Goal: Task Accomplishment & Management: Manage account settings

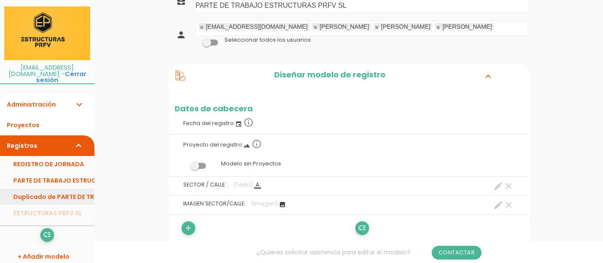
click at [70, 188] on link "Duplicado de PARTE DE TRABAJO ESTRUCTURAS PRFV SL" at bounding box center [47, 196] width 94 height 16
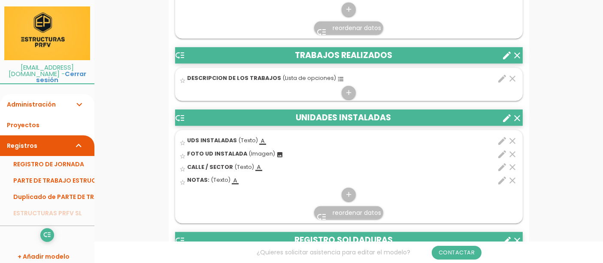
scroll to position [715, 0]
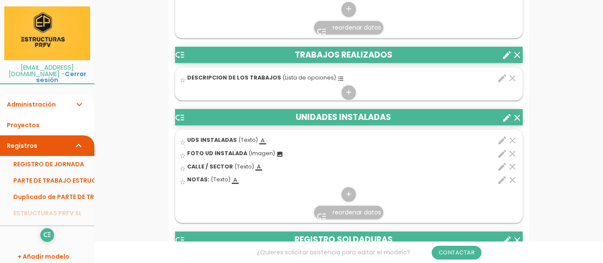
click at [501, 83] on icon "edit" at bounding box center [502, 78] width 10 height 10
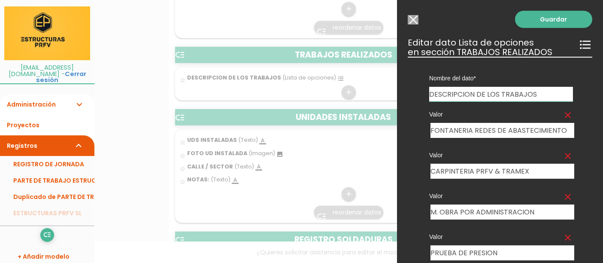
click at [316, 154] on div at bounding box center [301, 98] width 603 height 328
click at [416, 18] on input "Seleccionar todos los usuarios" at bounding box center [413, 19] width 11 height 9
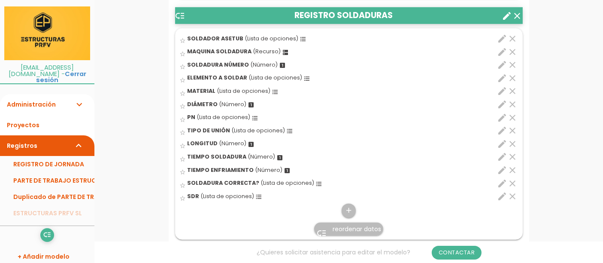
scroll to position [953, 0]
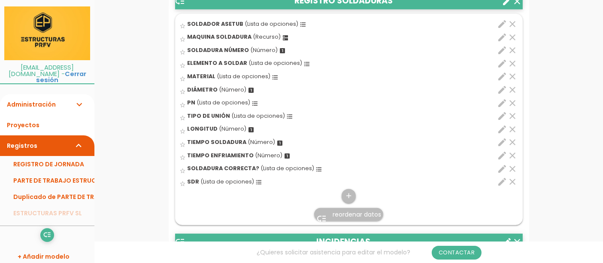
click at [202, 27] on span "SOLDADOR ASETUB" at bounding box center [215, 23] width 56 height 7
click at [0, 0] on input "star_border" at bounding box center [0, 0] width 0 height 0
click at [503, 29] on icon "edit" at bounding box center [502, 24] width 10 height 10
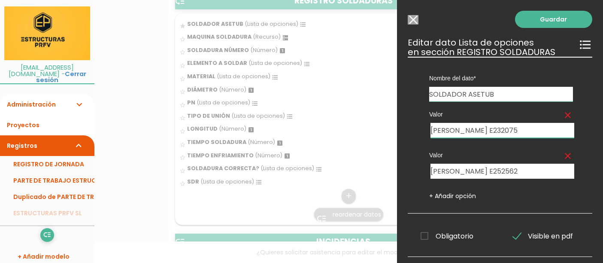
drag, startPoint x: 529, startPoint y: 129, endPoint x: 425, endPoint y: 134, distance: 104.8
click at [425, 136] on div "Valor clear VICENTE RAIMUNDO E232075" at bounding box center [501, 119] width 157 height 36
drag, startPoint x: 517, startPoint y: 169, endPoint x: 392, endPoint y: 165, distance: 124.9
click at [417, 17] on input "Seleccionar todos los usuarios" at bounding box center [413, 19] width 11 height 9
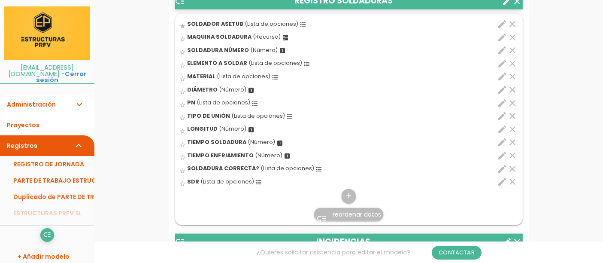
click at [500, 69] on icon "edit" at bounding box center [502, 63] width 10 height 10
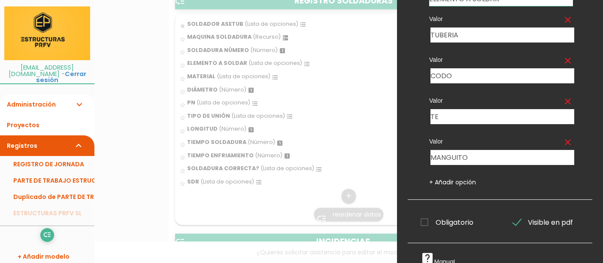
scroll to position [0, 0]
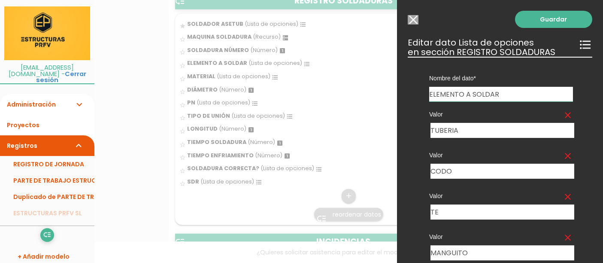
click at [411, 19] on input "Seleccionar todos los usuarios" at bounding box center [413, 19] width 11 height 9
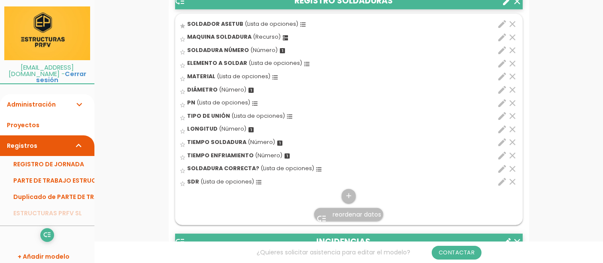
click at [502, 82] on icon "edit" at bounding box center [502, 76] width 10 height 10
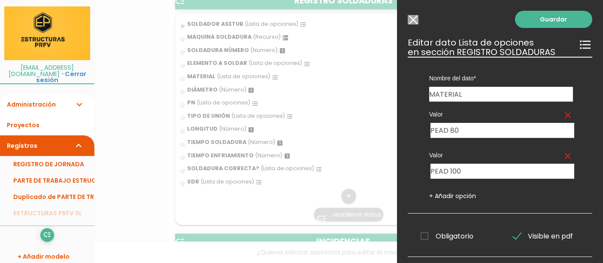
click at [478, 95] on input "MATERIAL" at bounding box center [501, 94] width 144 height 15
click at [414, 21] on input "Seleccionar todos los usuarios" at bounding box center [413, 19] width 11 height 9
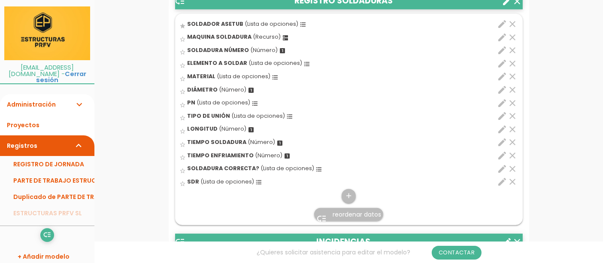
click at [503, 95] on icon "edit" at bounding box center [502, 90] width 10 height 10
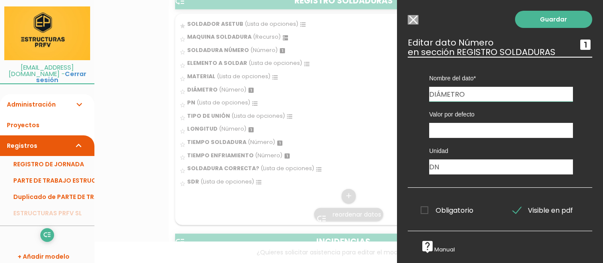
click at [417, 18] on input "Seleccionar todos los usuarios" at bounding box center [413, 19] width 11 height 9
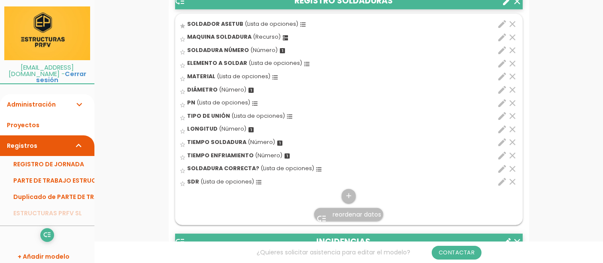
click at [501, 108] on icon "edit" at bounding box center [502, 103] width 10 height 10
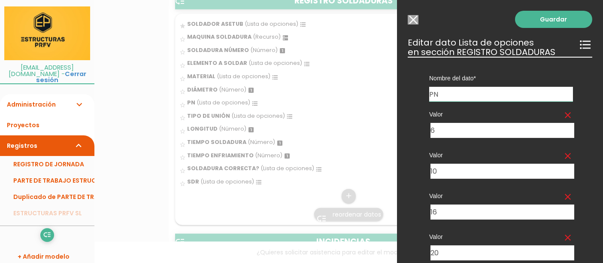
click at [413, 21] on input "Seleccionar todos los usuarios" at bounding box center [413, 19] width 11 height 9
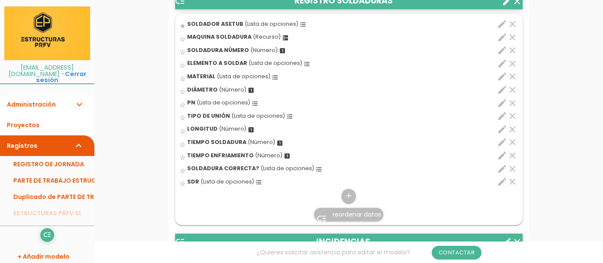
click at [499, 187] on icon "edit" at bounding box center [502, 181] width 10 height 10
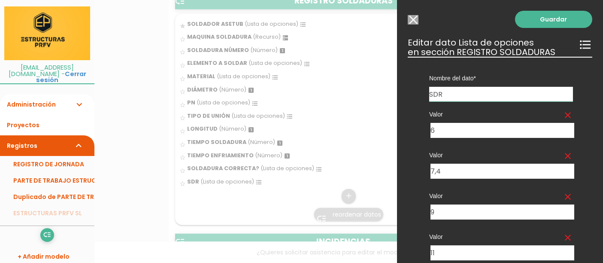
click at [414, 20] on input "Seleccionar todos los usuarios" at bounding box center [413, 19] width 11 height 9
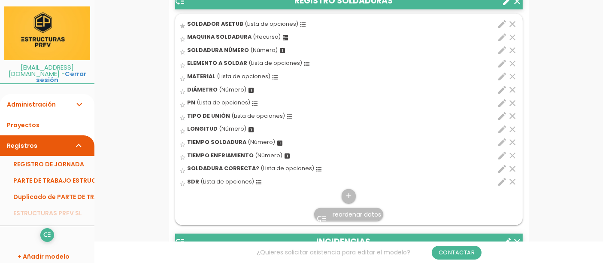
click at [344, 218] on span "reordenar datos" at bounding box center [356, 214] width 48 height 9
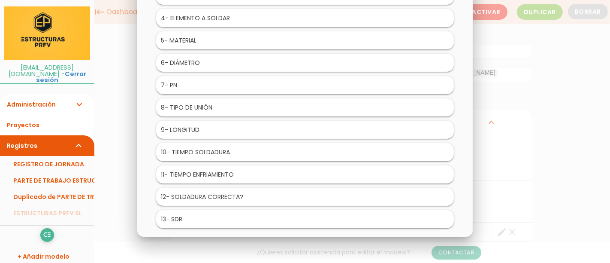
scroll to position [95, 0]
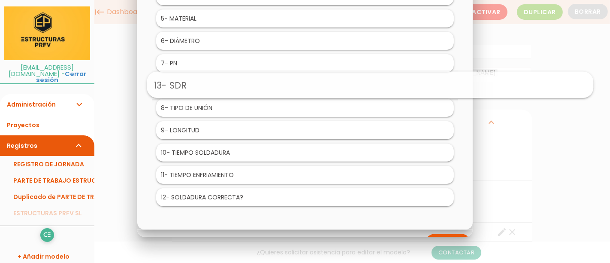
drag, startPoint x: 238, startPoint y: 194, endPoint x: 302, endPoint y: 85, distance: 126.6
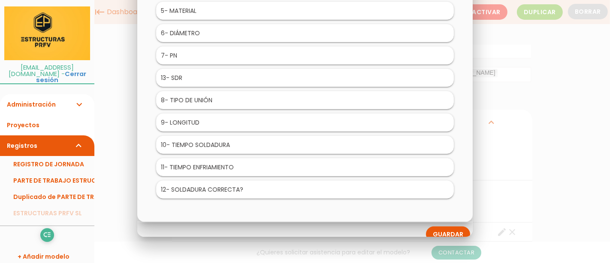
scroll to position [110, 0]
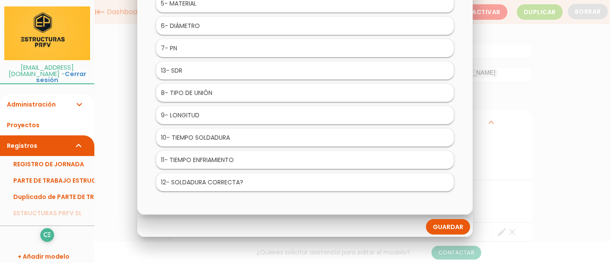
click at [453, 224] on link "Guardar" at bounding box center [448, 226] width 44 height 15
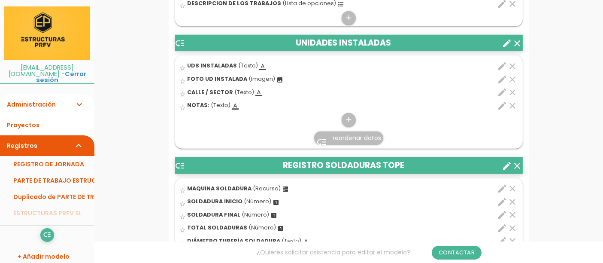
scroll to position [810, 0]
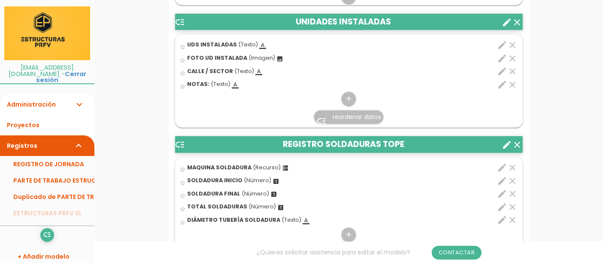
click at [505, 150] on icon "create" at bounding box center [507, 144] width 10 height 10
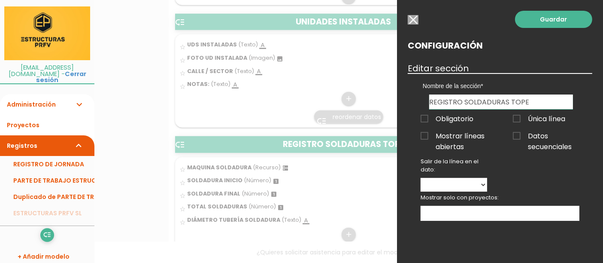
drag, startPoint x: 531, startPoint y: 103, endPoint x: 413, endPoint y: 107, distance: 118.0
click at [413, 107] on div "Nombre de la sección PERSONAL - RECURSOS VEHÍCULOS COMBUSTIBLES TRABAJOS REALIZ…" at bounding box center [500, 91] width 184 height 36
click at [528, 105] on input "REGISTRO SOLDADURAS TOPE" at bounding box center [501, 101] width 144 height 15
type input "REGISTRO SOLDADURAS"
click at [544, 27] on link "Guardar" at bounding box center [553, 19] width 77 height 17
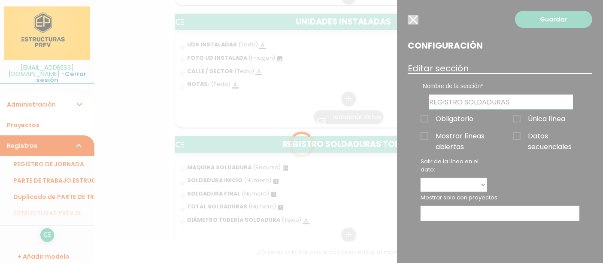
click at [538, 20] on div at bounding box center [301, 131] width 603 height 263
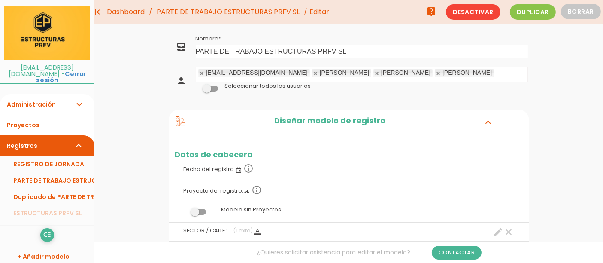
click at [63, 176] on link "PARTE DE TRABAJO ESTRUCTURAS PRFV SL" at bounding box center [47, 180] width 94 height 16
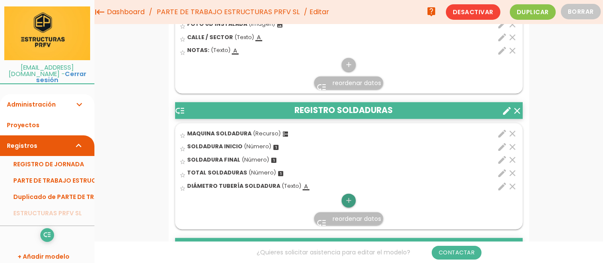
click at [347, 195] on icon "add" at bounding box center [348, 200] width 8 height 14
click at [0, 0] on icon "format_list_bulleted" at bounding box center [0, 0] width 0 height 0
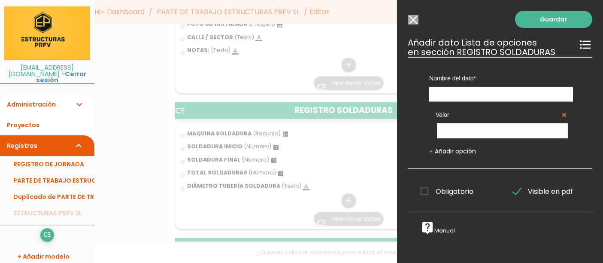
click at [450, 94] on input "text" at bounding box center [501, 94] width 144 height 15
click at [468, 94] on input "text" at bounding box center [501, 94] width 144 height 15
type input "SOLDADOR ASETUB:"
click at [457, 127] on input "text" at bounding box center [502, 130] width 131 height 15
paste input "[PERSON_NAME] E232075"
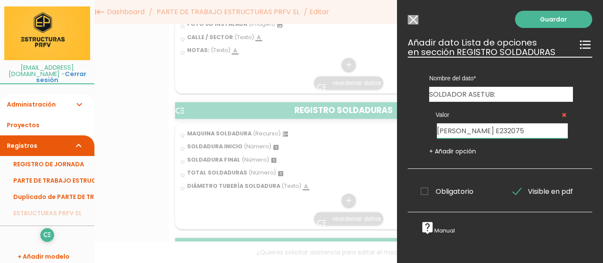
type input "[PERSON_NAME] E232075"
click at [441, 152] on link "+ Añadir opción" at bounding box center [452, 151] width 47 height 9
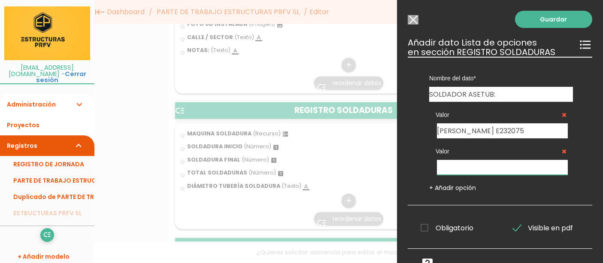
click at [475, 166] on input "text" at bounding box center [502, 167] width 131 height 15
click at [449, 168] on input "text" at bounding box center [502, 167] width 131 height 15
paste input "[PERSON_NAME] E252562"
type input "[PERSON_NAME] E252562"
click at [440, 186] on link "+ Añadir opción" at bounding box center [452, 187] width 47 height 9
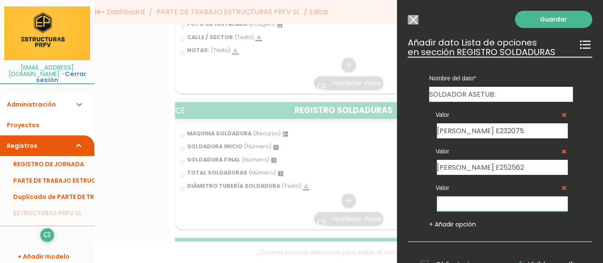
click at [455, 202] on input "text" at bounding box center [502, 203] width 131 height 15
click at [455, 203] on input "text" at bounding box center [502, 203] width 131 height 15
drag, startPoint x: 484, startPoint y: 203, endPoint x: 389, endPoint y: 211, distance: 95.9
click at [389, 211] on form "Guardar all_inbox Nombre PARTE DE TRABAJO ESTRUCTURAS PRFV SL person estructura…" at bounding box center [349, 32] width 360 height 1704
type input "J"
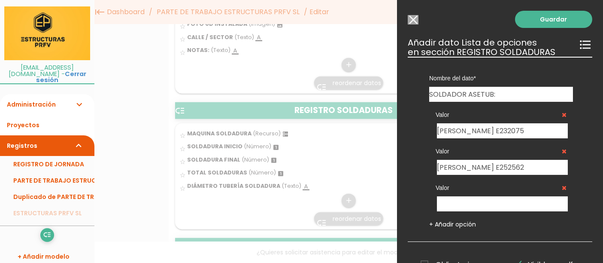
click at [562, 186] on icon at bounding box center [564, 187] width 5 height 6
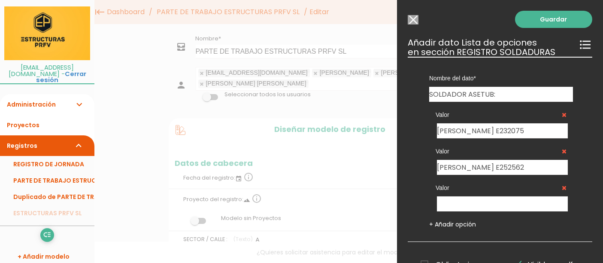
click at [562, 188] on icon at bounding box center [564, 187] width 5 height 6
click at [533, 24] on link "Guardar" at bounding box center [553, 19] width 77 height 17
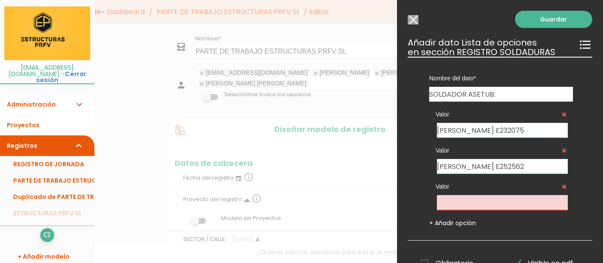
click at [473, 206] on input "text" at bounding box center [502, 202] width 131 height 15
type input "OTROS EMPLEADOS"
click at [550, 21] on link "Guardar" at bounding box center [553, 19] width 77 height 17
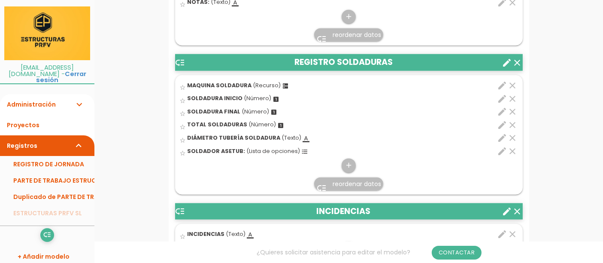
scroll to position [906, 0]
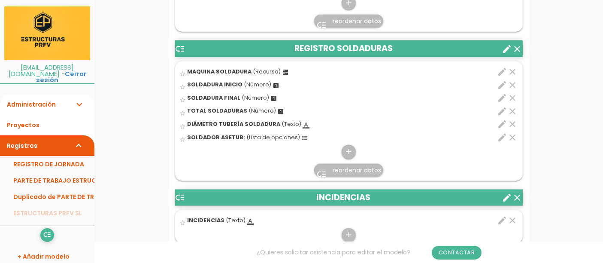
click at [342, 172] on span "reordenar datos" at bounding box center [356, 170] width 48 height 9
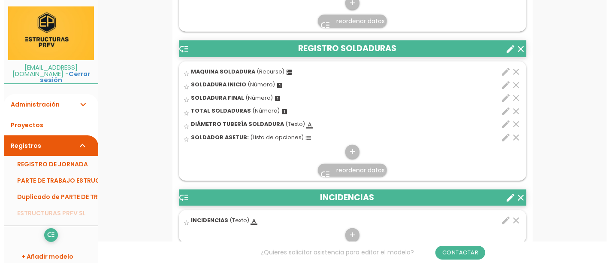
scroll to position [0, 0]
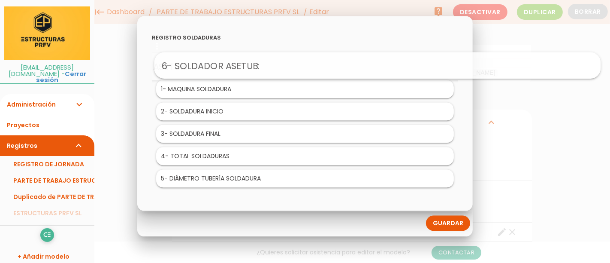
drag, startPoint x: 190, startPoint y: 175, endPoint x: 262, endPoint y: 62, distance: 134.5
click at [236, 110] on li "2 - SOLDADURA INICIO" at bounding box center [305, 112] width 298 height 18
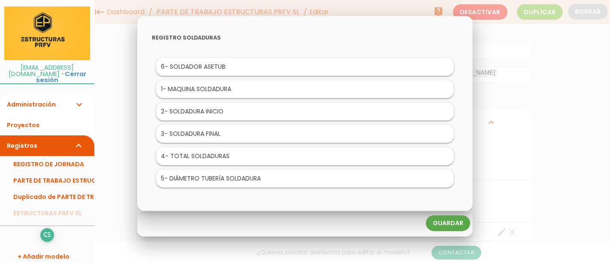
click at [445, 219] on link "Guardar" at bounding box center [448, 222] width 44 height 15
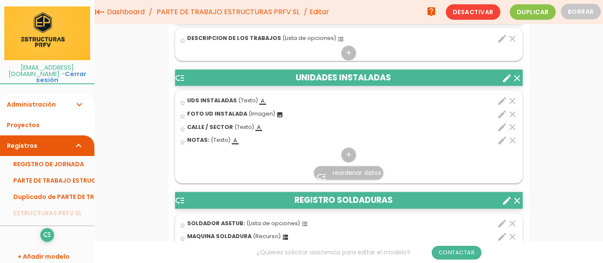
scroll to position [826, 0]
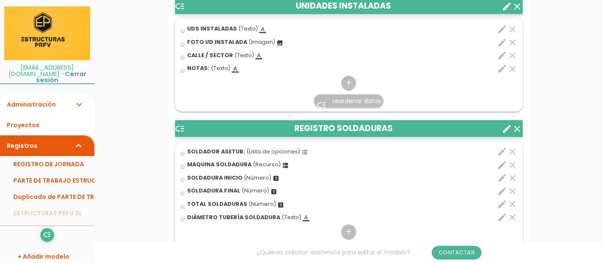
click at [500, 136] on header "low_priority REGISTRO SOLDADURAS clear create" at bounding box center [348, 128] width 347 height 16
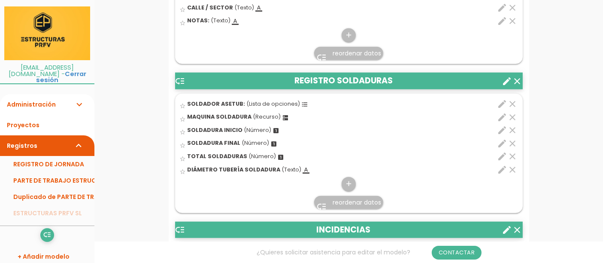
click at [502, 135] on icon "edit" at bounding box center [502, 130] width 10 height 10
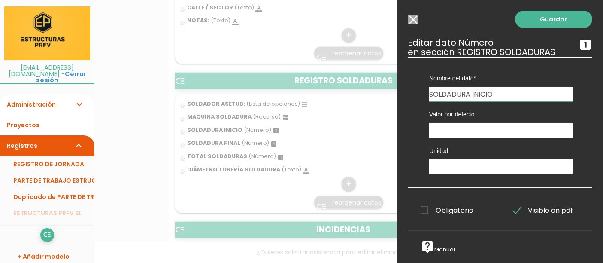
click at [494, 96] on input "SOLDADURA INICIO" at bounding box center [501, 94] width 144 height 15
type input "SOLDADURA Nº"
click at [546, 18] on link "Guardar" at bounding box center [553, 19] width 77 height 17
click at [535, 19] on link "Guardar" at bounding box center [553, 19] width 77 height 17
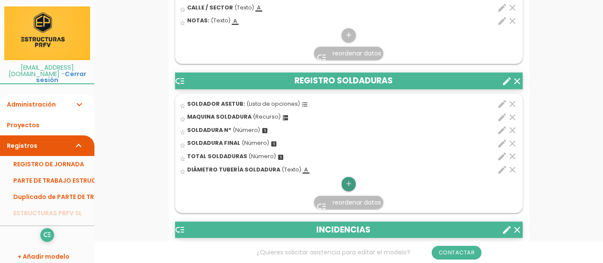
click at [347, 189] on icon "add" at bounding box center [348, 184] width 8 height 14
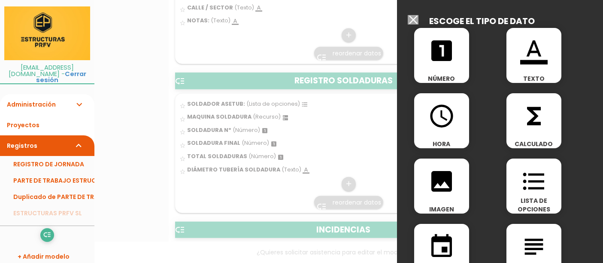
click at [529, 182] on icon "format_list_bulleted" at bounding box center [533, 180] width 27 height 27
click at [0, 0] on span "Visible en pdf" at bounding box center [0, 0] width 0 height 0
click at [0, 0] on input "Visible en pdf" at bounding box center [0, 0] width 0 height 0
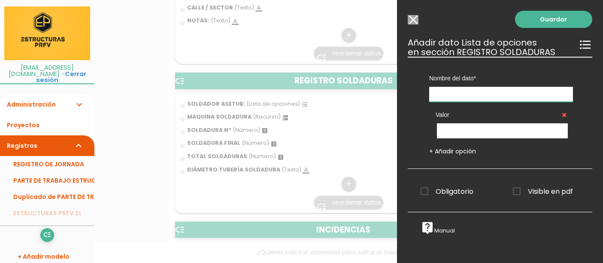
click at [461, 91] on input "text" at bounding box center [501, 94] width 144 height 15
click at [455, 93] on input "text" at bounding box center [501, 94] width 144 height 15
type input "ELEMENTO A SOLDAR"
click at [453, 130] on input "text" at bounding box center [502, 130] width 131 height 15
click at [480, 127] on input "text" at bounding box center [502, 130] width 131 height 15
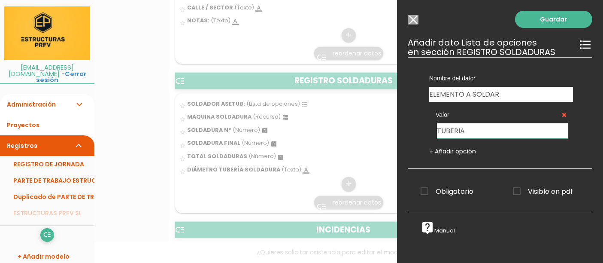
type input "TUBERIA"
click at [472, 150] on link "+ Añadir opción" at bounding box center [452, 151] width 47 height 9
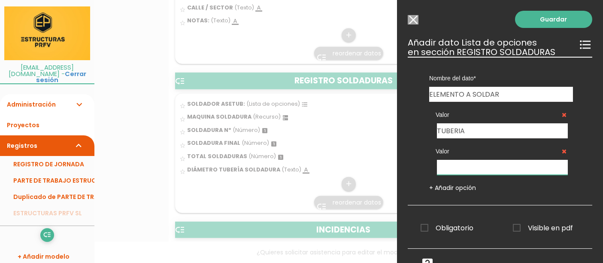
click at [453, 164] on input "text" at bounding box center [502, 167] width 131 height 15
click at [450, 165] on input "text" at bounding box center [502, 167] width 131 height 15
click at [453, 167] on input "text" at bounding box center [502, 167] width 131 height 15
type input "TE"
click at [442, 185] on link "+ Añadir opción" at bounding box center [452, 187] width 47 height 9
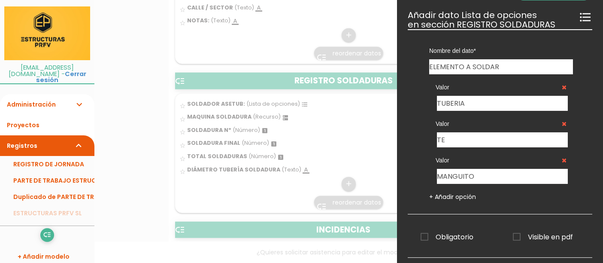
scroll to position [48, 0]
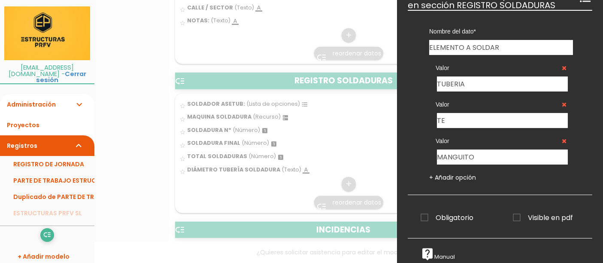
type input "MANGUITO"
click at [441, 176] on link "+ Añadir opción" at bounding box center [452, 177] width 47 height 9
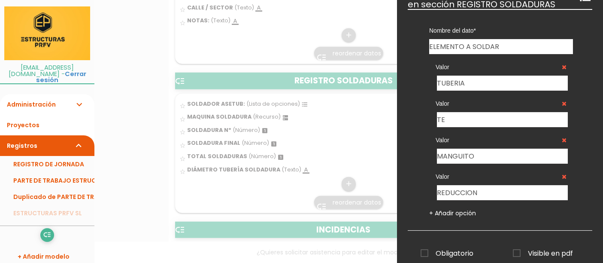
type input "REDUCCION"
click at [442, 211] on link "+ Añadir opción" at bounding box center [452, 212] width 47 height 9
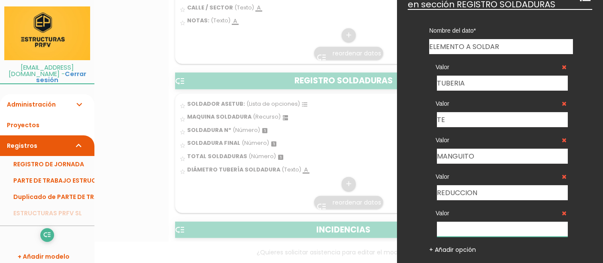
click at [455, 226] on input "text" at bounding box center [502, 228] width 131 height 15
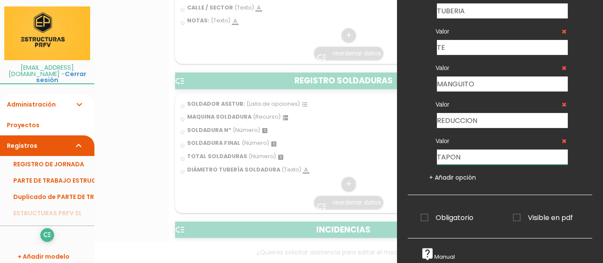
scroll to position [126, 0]
type input "TAPON"
click at [513, 212] on span "Visible en pdf" at bounding box center [543, 217] width 60 height 11
click at [0, 0] on input "Visible en pdf" at bounding box center [0, 0] width 0 height 0
click at [552, 18] on div "Valor TE" at bounding box center [501, 36] width 144 height 36
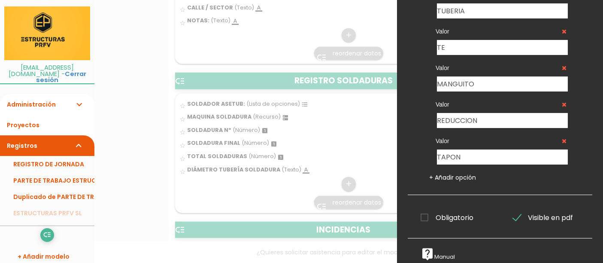
scroll to position [0, 0]
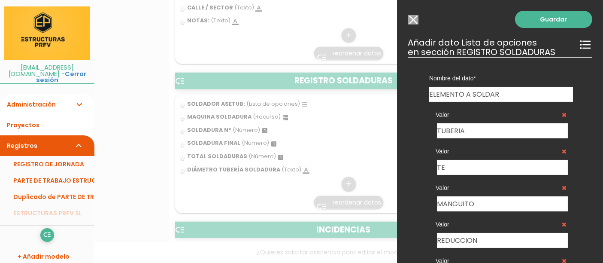
click at [550, 19] on link "Guardar" at bounding box center [553, 19] width 77 height 17
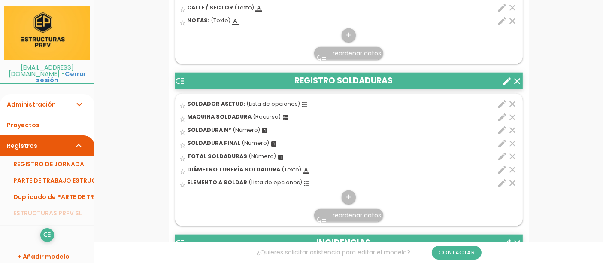
click at [504, 109] on icon "edit" at bounding box center [502, 104] width 10 height 10
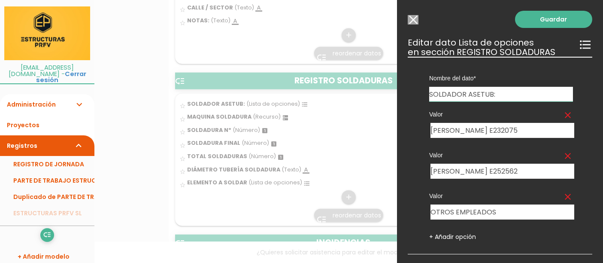
click at [414, 18] on input "Seleccionar todos los usuarios" at bounding box center [413, 19] width 11 height 9
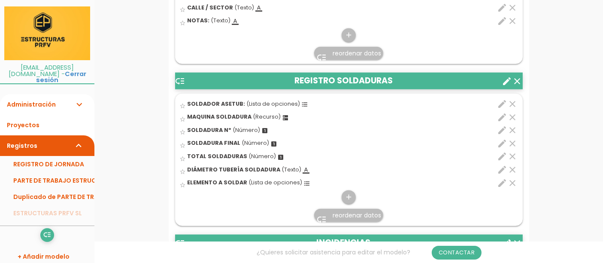
click at [501, 122] on icon "edit" at bounding box center [502, 117] width 10 height 10
select select "162"
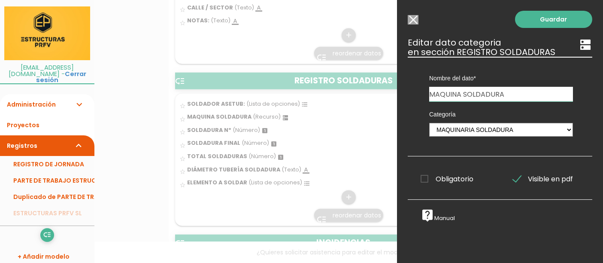
click at [411, 19] on input "Seleccionar todos los usuarios" at bounding box center [413, 19] width 11 height 9
click at [414, 15] on div "star_border CALLE / SECTOR (Texto) format_color_text" at bounding box center [321, 8] width 282 height 13
click at [0, 0] on input "star_border" at bounding box center [0, 0] width 0 height 0
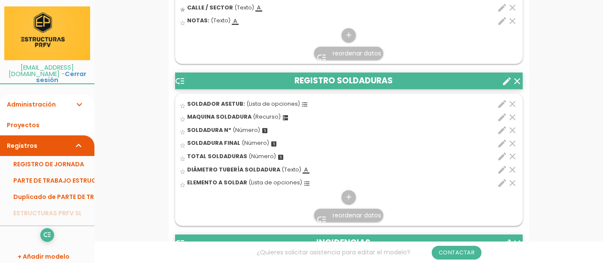
click at [512, 148] on icon "clear" at bounding box center [513, 143] width 10 height 10
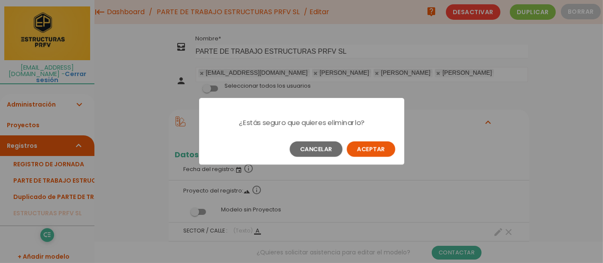
click at [370, 151] on button "Aceptar" at bounding box center [371, 148] width 48 height 15
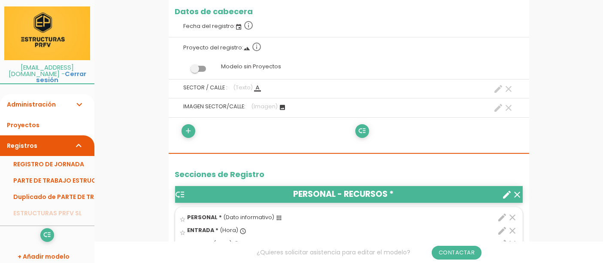
scroll to position [858, 0]
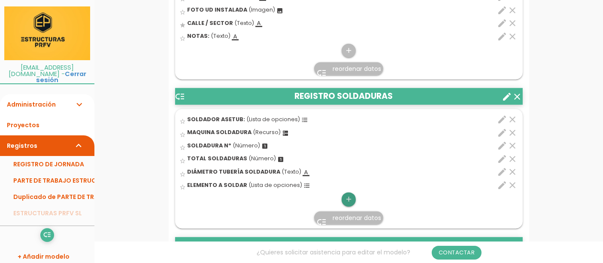
click at [350, 205] on icon "add" at bounding box center [348, 199] width 8 height 14
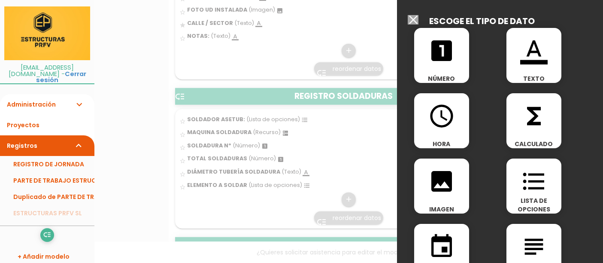
click at [413, 18] on input "Seleccionar todos los usuarios" at bounding box center [413, 19] width 11 height 9
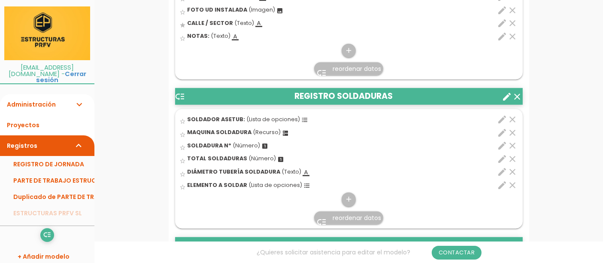
click at [413, 18] on div "star_border FOTO UD INSTALADA (Imagen) image" at bounding box center [321, 10] width 282 height 13
click at [0, 0] on input "star_border" at bounding box center [0, 0] width 0 height 0
click at [342, 222] on span "reordenar datos" at bounding box center [356, 217] width 48 height 9
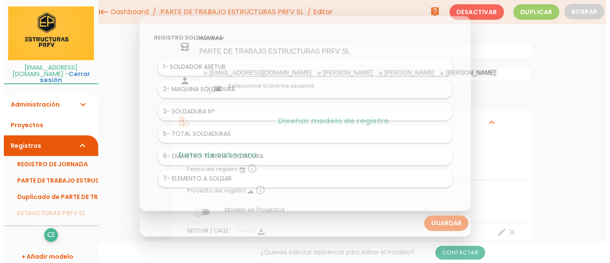
scroll to position [0, 0]
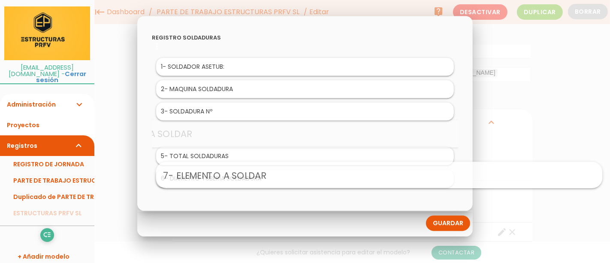
drag, startPoint x: 186, startPoint y: 141, endPoint x: 260, endPoint y: 138, distance: 74.3
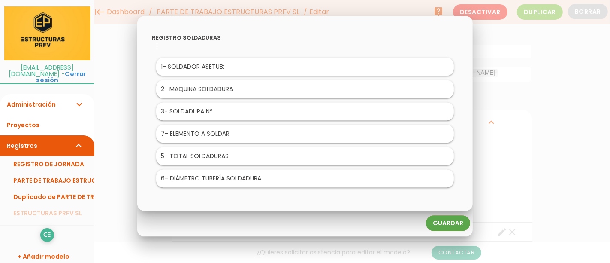
click at [438, 221] on link "Guardar" at bounding box center [448, 222] width 44 height 15
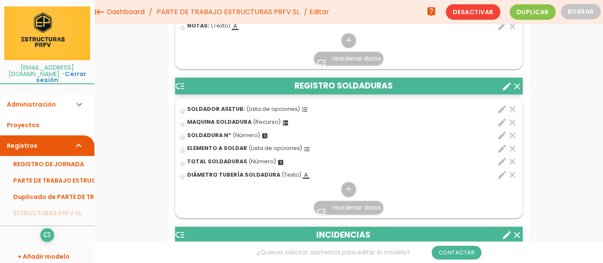
scroll to position [858, 0]
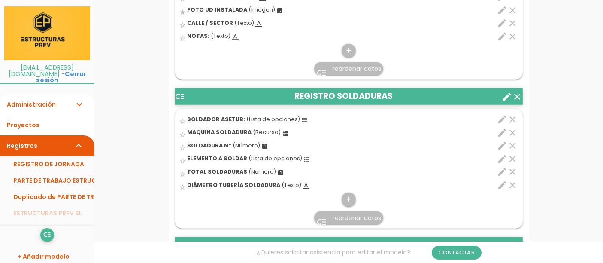
click at [510, 177] on icon "clear" at bounding box center [513, 171] width 10 height 10
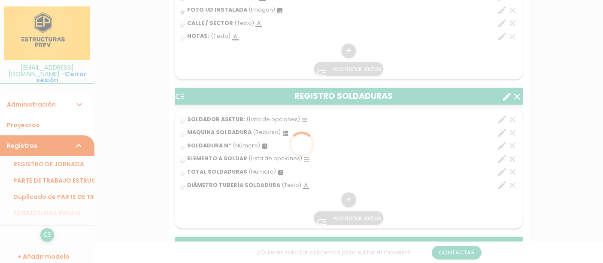
scroll to position [0, 0]
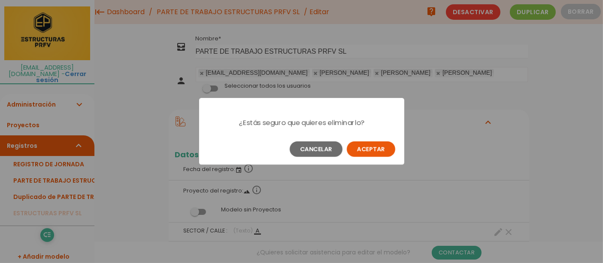
click at [359, 148] on button "Aceptar" at bounding box center [371, 148] width 48 height 15
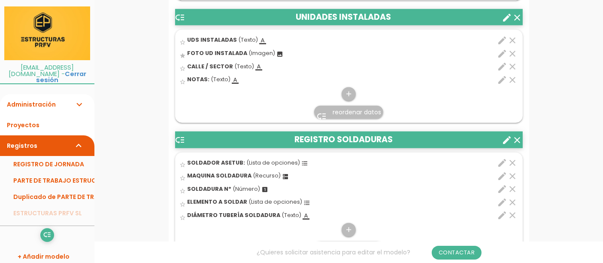
scroll to position [858, 0]
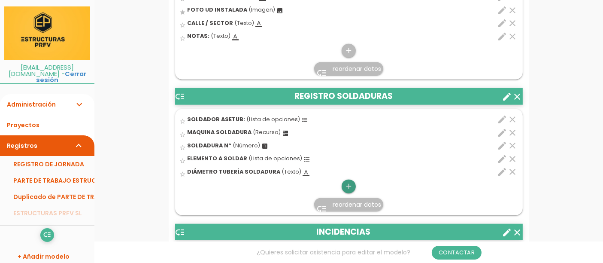
click at [349, 189] on icon "add" at bounding box center [348, 186] width 8 height 14
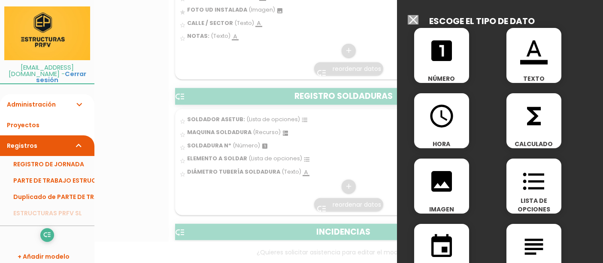
click at [528, 201] on span "LISTA DE OPCIONES" at bounding box center [533, 204] width 55 height 17
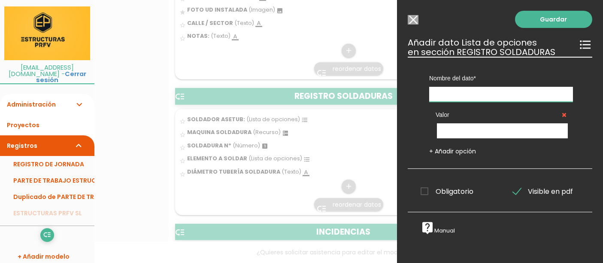
click at [444, 94] on input "text" at bounding box center [501, 94] width 144 height 15
click at [445, 92] on input "text" at bounding box center [501, 94] width 144 height 15
type input "MATERIAL"
click at [474, 134] on input "text" at bounding box center [502, 130] width 131 height 15
type input "PEAD 80"
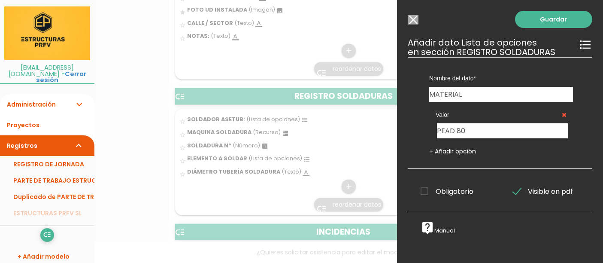
click at [468, 149] on link "+ Añadir opción" at bounding box center [452, 151] width 47 height 9
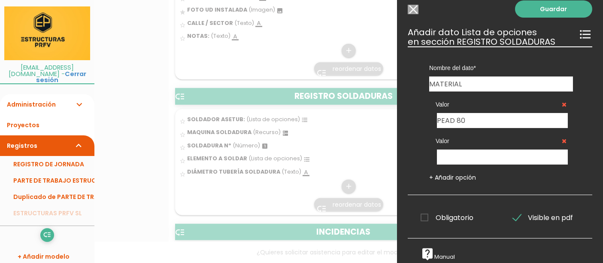
scroll to position [17, 0]
click at [456, 151] on input "text" at bounding box center [502, 156] width 131 height 15
type input "PEAD 100"
click at [541, 3] on link "Guardar" at bounding box center [553, 8] width 77 height 17
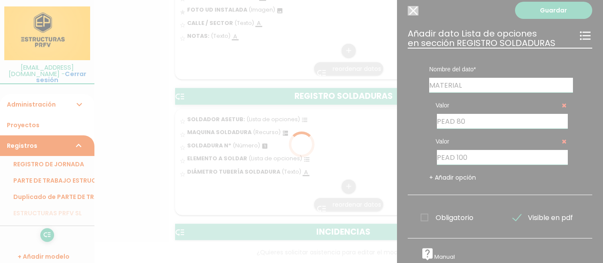
scroll to position [16, 0]
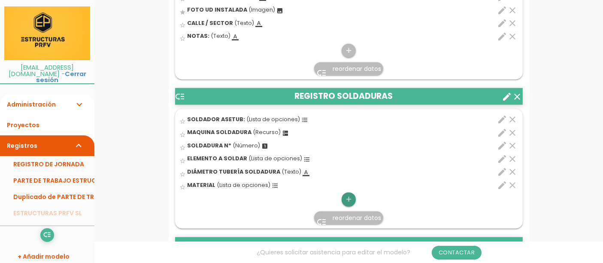
click at [352, 206] on icon "add" at bounding box center [348, 199] width 8 height 14
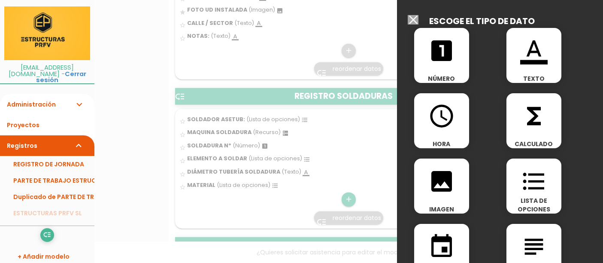
click at [257, 178] on div at bounding box center [301, 98] width 603 height 328
click at [353, 180] on div at bounding box center [301, 98] width 603 height 328
click at [413, 17] on input "Seleccionar todos los usuarios" at bounding box center [413, 19] width 11 height 9
click at [514, 177] on icon "clear" at bounding box center [513, 171] width 10 height 10
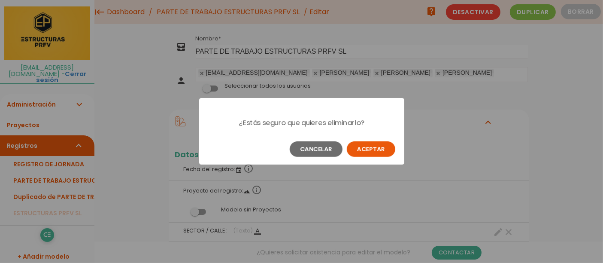
click at [381, 154] on button "Aceptar" at bounding box center [371, 148] width 48 height 15
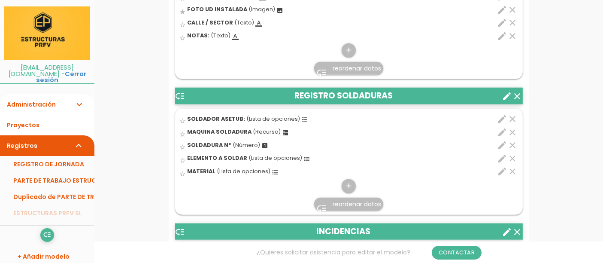
scroll to position [858, 0]
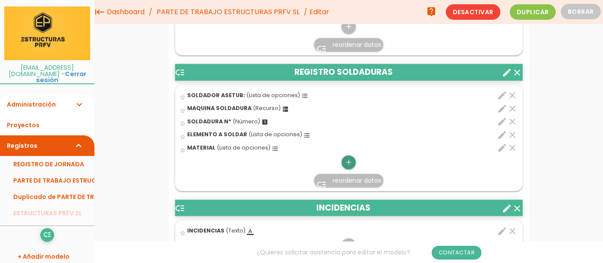
click at [348, 169] on icon "add" at bounding box center [348, 162] width 8 height 14
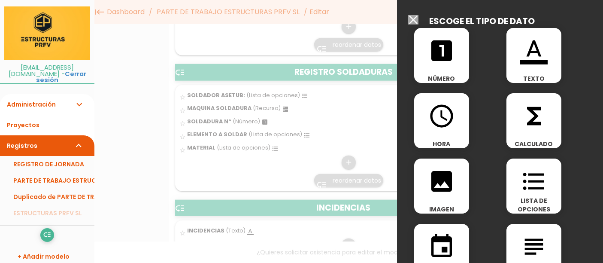
click at [526, 75] on span "TEXTO" at bounding box center [533, 78] width 55 height 9
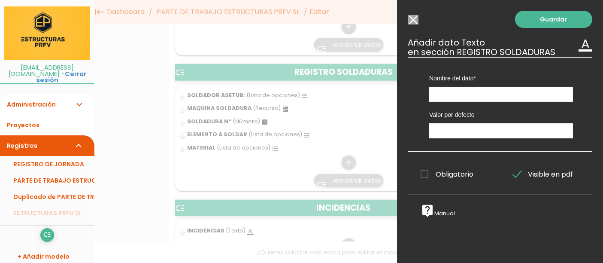
click at [412, 21] on input "Seleccionar todos los usuarios" at bounding box center [413, 19] width 11 height 9
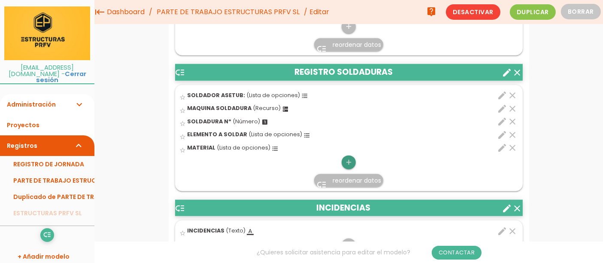
click at [350, 166] on icon "add" at bounding box center [348, 162] width 8 height 14
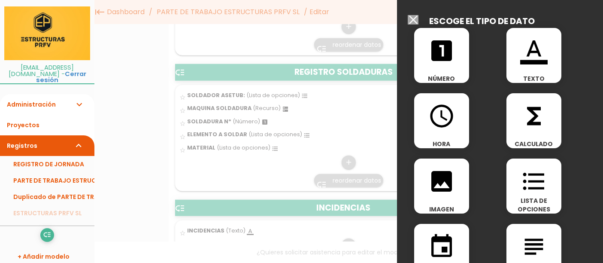
click at [432, 74] on span "NÚMERO" at bounding box center [441, 78] width 55 height 9
click at [0, 0] on h3 "Añadir dato en sección REGISTRO SOLDADURAS" at bounding box center [0, 0] width 0 height 0
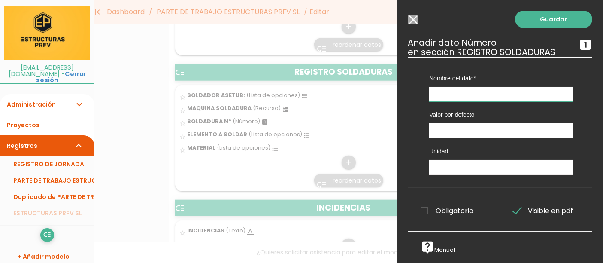
click at [447, 93] on input "text" at bounding box center [501, 94] width 144 height 15
type input "DIAMETRO"
click at [465, 161] on input "text" at bounding box center [501, 167] width 144 height 15
type input "DN"
click at [523, 20] on link "Guardar" at bounding box center [553, 19] width 77 height 17
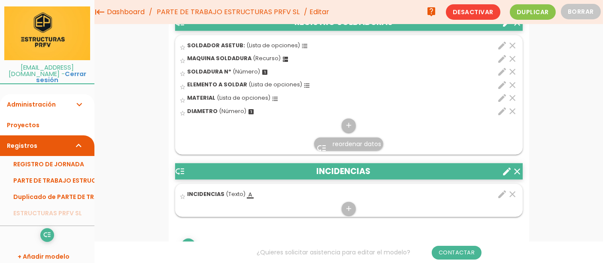
click at [502, 116] on icon "edit" at bounding box center [502, 111] width 10 height 10
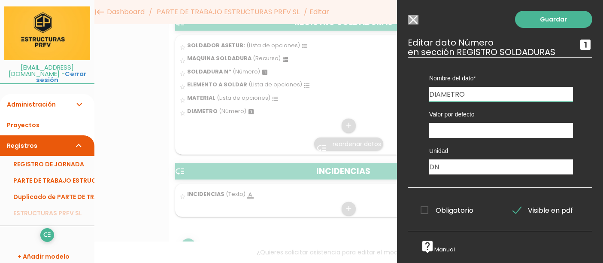
click at [465, 92] on input "DIAMETRO" at bounding box center [501, 94] width 144 height 15
click at [440, 91] on input "DIAMETRO" at bounding box center [501, 94] width 144 height 15
click at [440, 92] on input "DIAMETRO" at bounding box center [501, 94] width 144 height 15
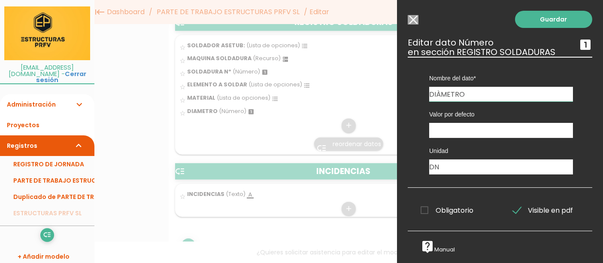
click at [440, 95] on input "DIÀMETRO" at bounding box center [501, 94] width 144 height 15
click at [440, 94] on input "DIÀMETRO" at bounding box center [501, 94] width 144 height 15
type input "DIÁMETRO"
click at [535, 18] on link "Guardar" at bounding box center [553, 19] width 77 height 17
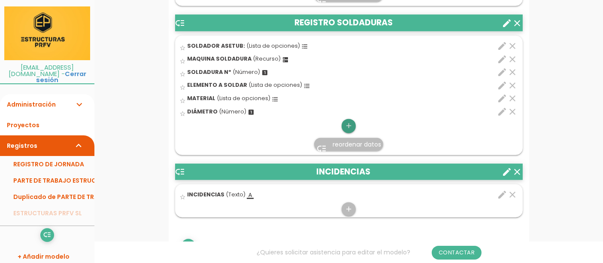
click at [350, 132] on icon "add" at bounding box center [348, 126] width 8 height 14
click at [0, 0] on icon "format_list_bulleted" at bounding box center [0, 0] width 0 height 0
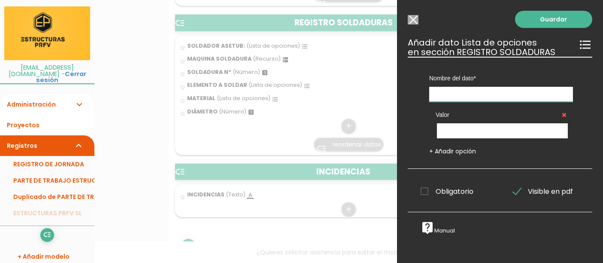
click at [489, 92] on input "text" at bounding box center [501, 94] width 144 height 15
type input "PN"
click at [456, 130] on input "text" at bounding box center [502, 130] width 131 height 15
type input "6"
click at [454, 151] on link "+ Añadir opción" at bounding box center [452, 151] width 47 height 9
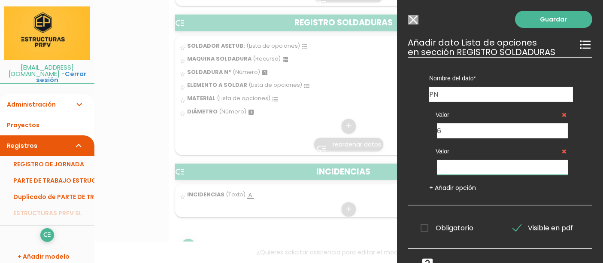
click at [459, 166] on input "text" at bounding box center [502, 167] width 131 height 15
type input "10"
click at [458, 190] on link "+ Añadir opción" at bounding box center [452, 187] width 47 height 9
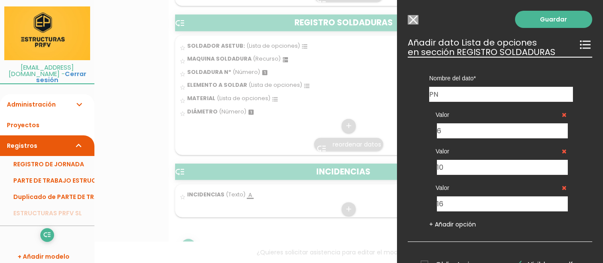
type input "16"
click at [460, 221] on link "+ Añadir opción" at bounding box center [452, 224] width 47 height 9
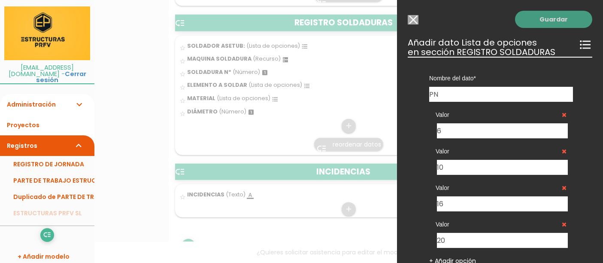
type input "20"
click at [552, 18] on link "Guardar" at bounding box center [553, 19] width 77 height 17
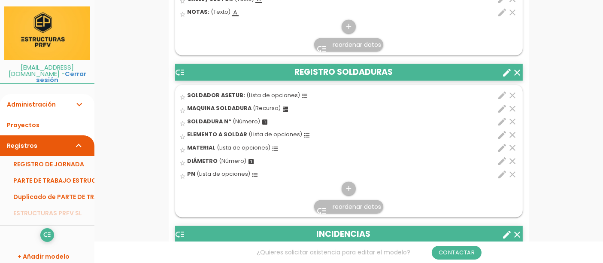
scroll to position [902, 0]
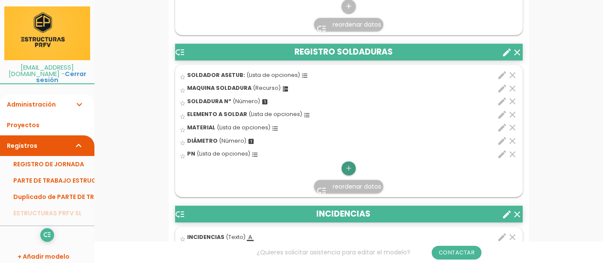
click at [349, 170] on icon "add" at bounding box center [348, 168] width 8 height 14
click at [0, 0] on icon "format_list_bulleted" at bounding box center [0, 0] width 0 height 0
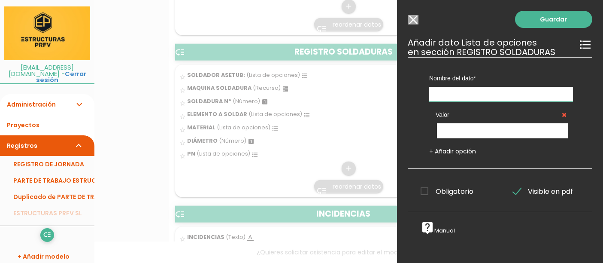
click at [462, 91] on input "text" at bounding box center [501, 94] width 144 height 15
click at [462, 94] on input "text" at bounding box center [501, 94] width 144 height 15
type input "SRD"
click at [471, 131] on input "text" at bounding box center [502, 130] width 131 height 15
type input "6"
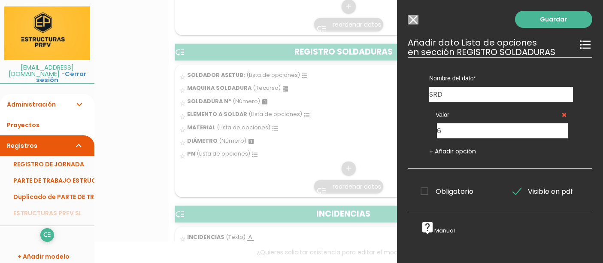
click at [456, 153] on link "+ Añadir opción" at bounding box center [452, 151] width 47 height 9
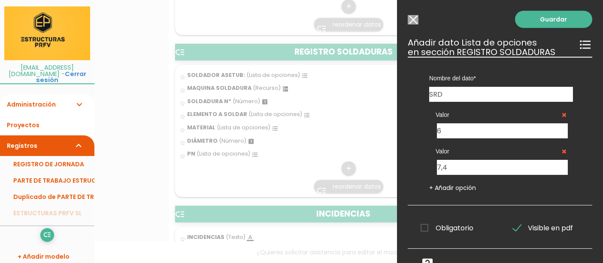
type input "7,4"
click at [445, 184] on link "+ Añadir opción" at bounding box center [452, 187] width 47 height 9
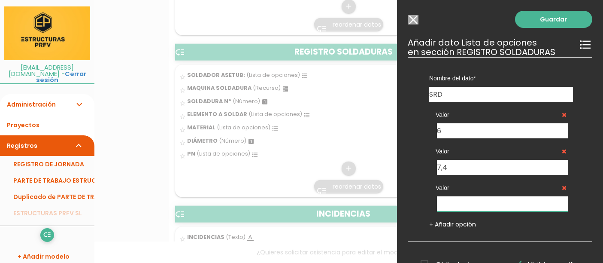
click at [465, 207] on input "text" at bounding box center [502, 203] width 131 height 15
type input "9"
click at [456, 222] on link "+ Añadir opción" at bounding box center [452, 224] width 47 height 9
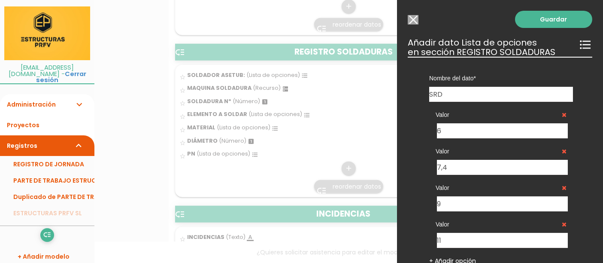
scroll to position [48, 0]
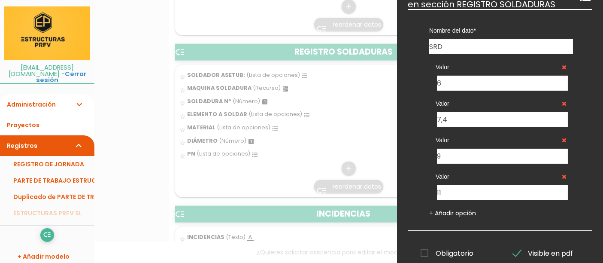
type input "11"
click at [452, 209] on link "+ Añadir opción" at bounding box center [452, 212] width 47 height 9
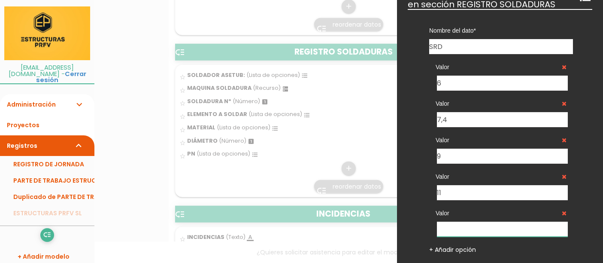
click at [451, 227] on input "text" at bounding box center [502, 228] width 131 height 15
type input "13,6"
click at [458, 250] on link "+ Añadir opción" at bounding box center [452, 249] width 47 height 9
click at [458, 171] on div "Valor 11" at bounding box center [501, 181] width 144 height 36
click at [454, 169] on div "Valor 11" at bounding box center [501, 181] width 144 height 36
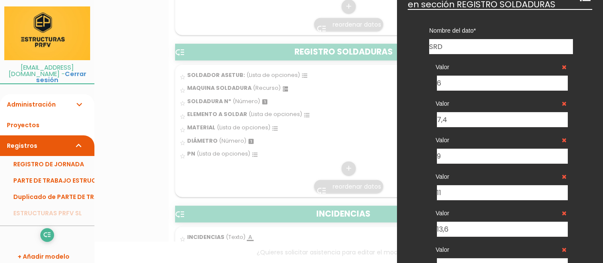
scroll to position [143, 0]
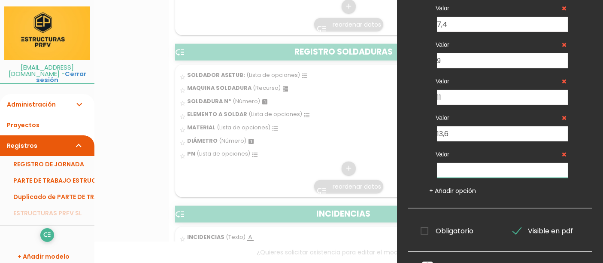
click at [446, 167] on input "text" at bounding box center [502, 170] width 131 height 15
type input "17"
click at [442, 188] on link "+ Añadir opción" at bounding box center [452, 190] width 47 height 9
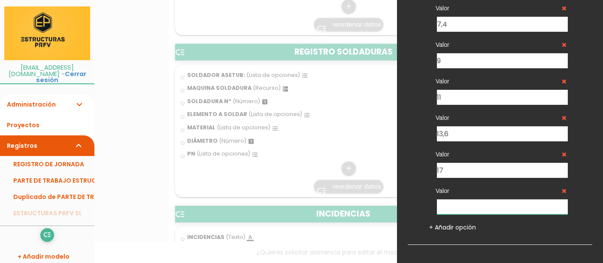
click at [456, 208] on input "text" at bounding box center [502, 206] width 131 height 15
type input "21"
click at [460, 227] on link "+ Añadir opción" at bounding box center [452, 227] width 47 height 9
click at [453, 191] on label "Valor" at bounding box center [500, 190] width 131 height 9
click at [453, 193] on label "Valor" at bounding box center [500, 190] width 131 height 9
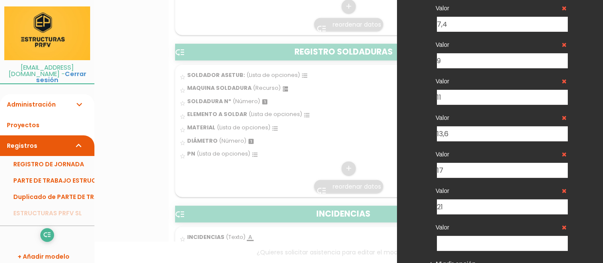
scroll to position [190, 0]
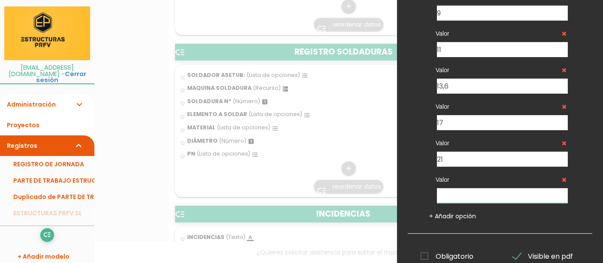
click at [444, 196] on input "text" at bounding box center [502, 195] width 131 height 15
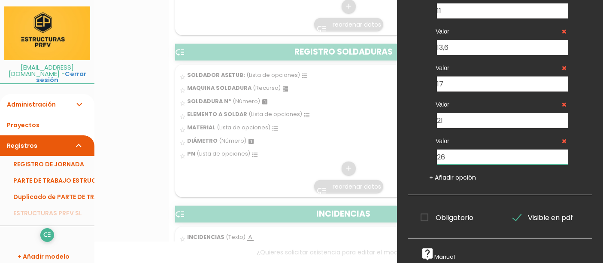
scroll to position [0, 0]
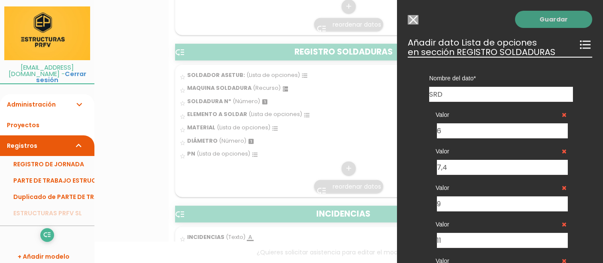
type input "26"
click at [536, 21] on link "Guardar" at bounding box center [553, 19] width 77 height 17
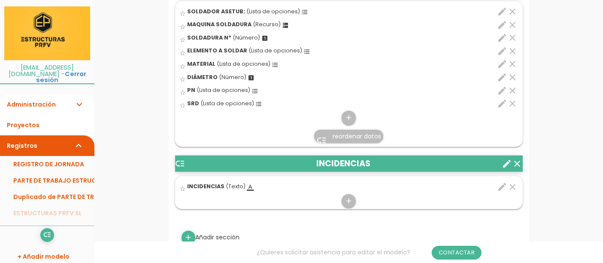
scroll to position [915, 0]
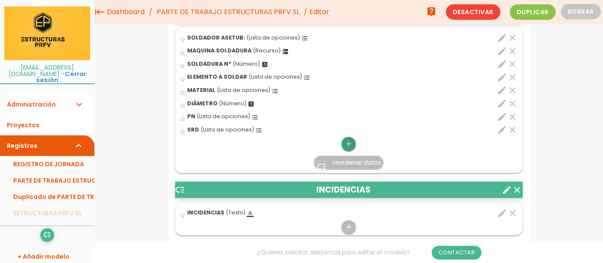
click at [345, 150] on icon "add" at bounding box center [348, 144] width 8 height 14
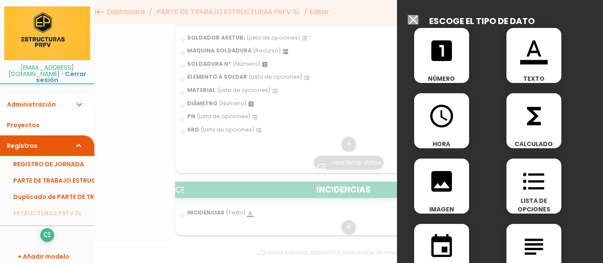
click at [523, 189] on icon "format_list_bulleted" at bounding box center [533, 180] width 27 height 27
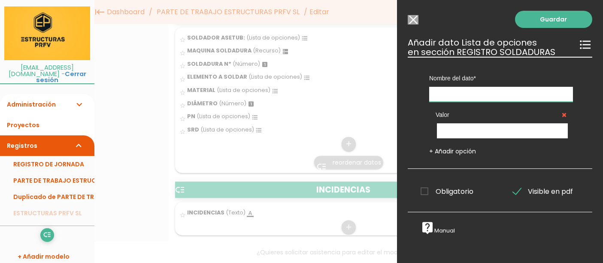
click at [453, 89] on input "text" at bounding box center [501, 94] width 144 height 15
click at [451, 94] on input "text" at bounding box center [501, 94] width 144 height 15
click at [441, 94] on input "text" at bounding box center [501, 94] width 144 height 15
click at [440, 94] on input "text" at bounding box center [501, 94] width 144 height 15
type input "TIPO DE UNION"
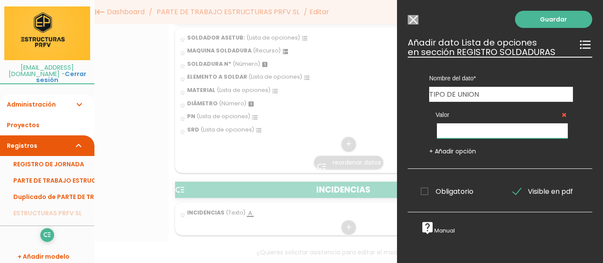
click at [455, 134] on input "text" at bounding box center [502, 130] width 131 height 15
type input "SOLDADURA A TOPE"
click at [446, 151] on link "+ Añadir opción" at bounding box center [452, 151] width 47 height 9
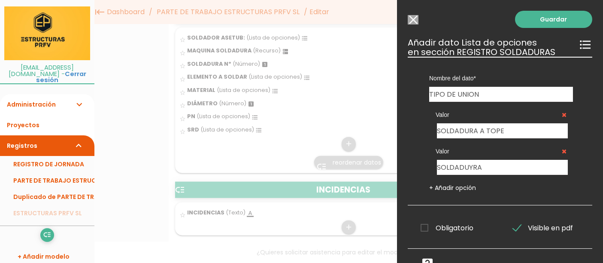
click at [470, 166] on input "SOLDADUYRA" at bounding box center [502, 167] width 131 height 15
type input "SOLDADURA ELECTROFUSION"
click at [535, 16] on link "Guardar" at bounding box center [553, 19] width 77 height 17
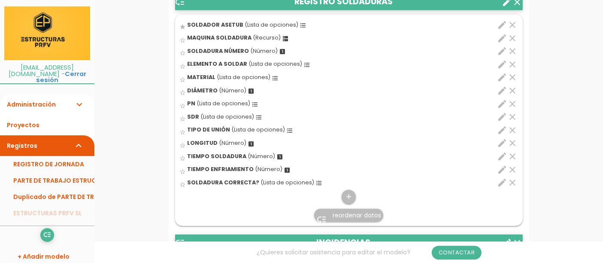
scroll to position [953, 0]
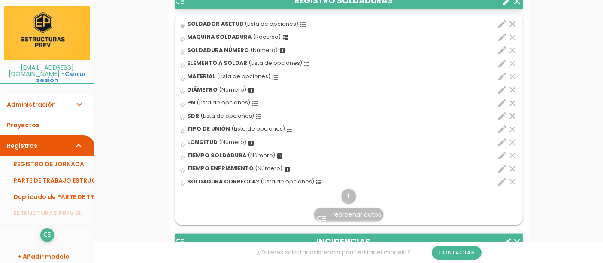
click at [500, 134] on icon "edit" at bounding box center [502, 129] width 10 height 10
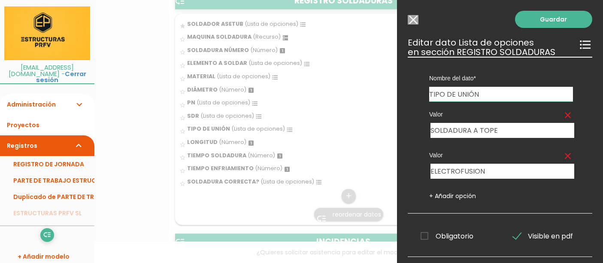
click at [413, 19] on input "Seleccionar todos los usuarios" at bounding box center [413, 19] width 11 height 9
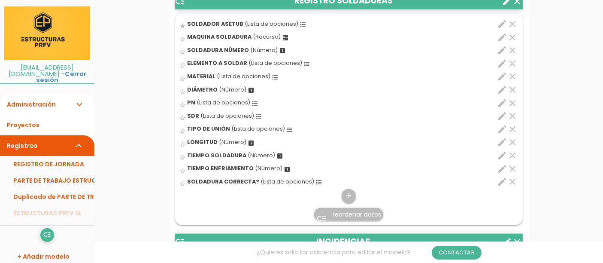
click at [502, 147] on icon "edit" at bounding box center [502, 142] width 10 height 10
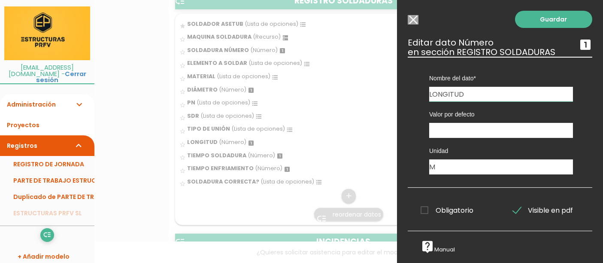
click at [413, 19] on input "Seleccionar todos los usuarios" at bounding box center [413, 19] width 11 height 9
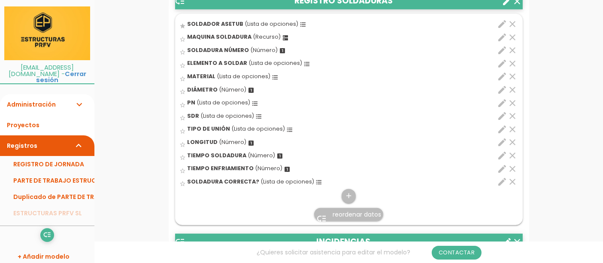
click at [501, 160] on icon "edit" at bounding box center [502, 155] width 10 height 10
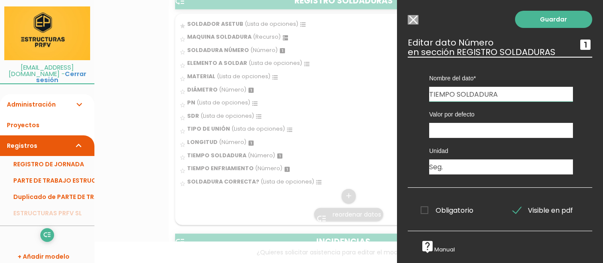
click at [412, 24] on input "Seleccionar todos los usuarios" at bounding box center [413, 19] width 11 height 9
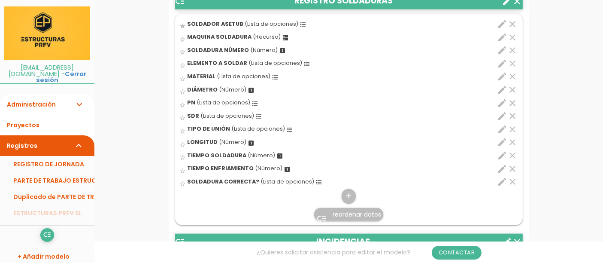
click at [504, 174] on icon "edit" at bounding box center [502, 168] width 10 height 10
click at [501, 70] on div "Nombre del dato VEHÍCULO UDS INSTALADAS PERSONAL COMBUSTIBLE PARA: INCIDENCIAS …" at bounding box center [500, 63] width 184 height 13
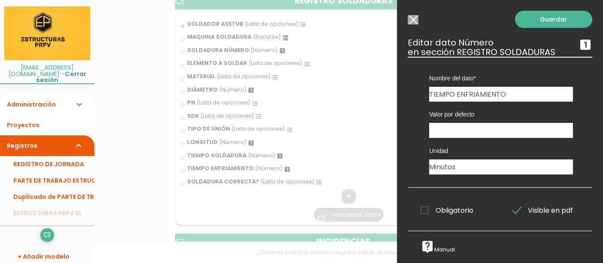
click at [414, 20] on input "Seleccionar todos los usuarios" at bounding box center [413, 19] width 11 height 9
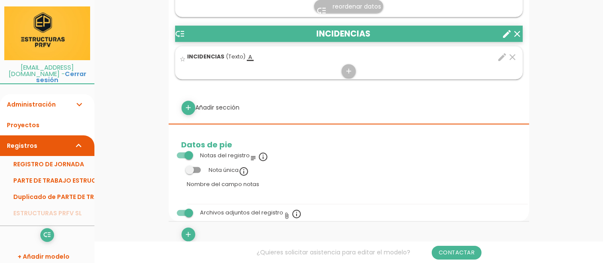
scroll to position [1191, 0]
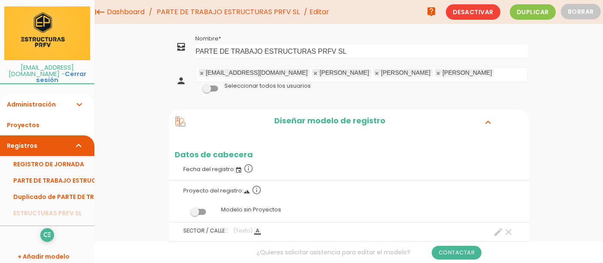
scroll to position [1548, 0]
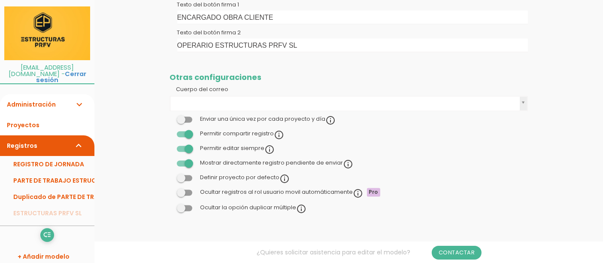
click at [347, 127] on td "Enviar una única vez por cada proyecto y día info_outline" at bounding box center [349, 120] width 360 height 15
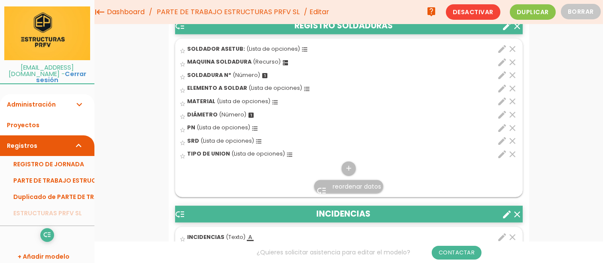
scroll to position [881, 0]
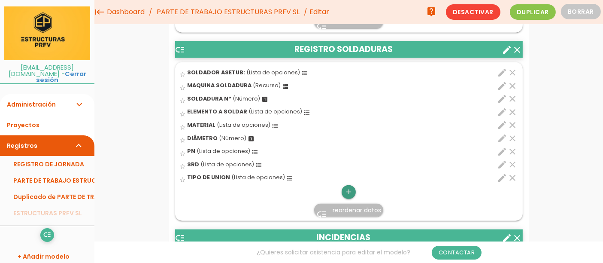
click at [349, 198] on icon "add" at bounding box center [348, 192] width 8 height 14
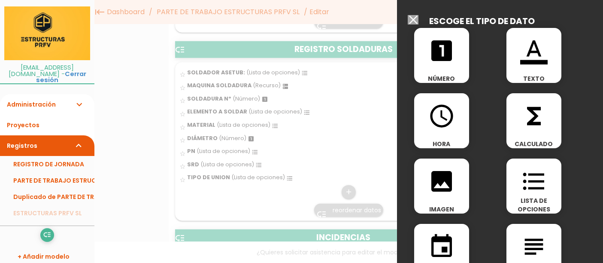
click at [456, 72] on div "looks_one NÚMERO" at bounding box center [441, 55] width 55 height 55
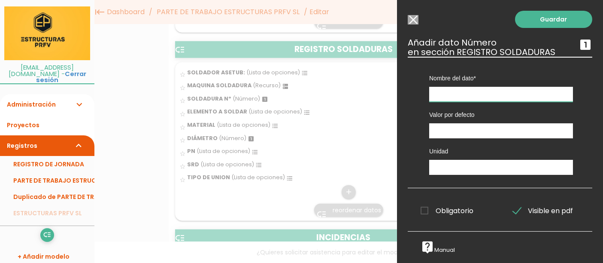
click at [455, 96] on input "text" at bounding box center [501, 94] width 144 height 15
click at [452, 95] on input "text" at bounding box center [501, 94] width 144 height 15
type input "LONGITUD TUBERIA"
click at [498, 167] on input "text" at bounding box center [501, 167] width 144 height 15
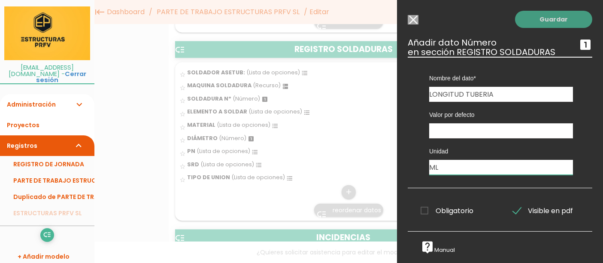
type input "ML"
click at [543, 19] on link "Guardar" at bounding box center [553, 19] width 77 height 17
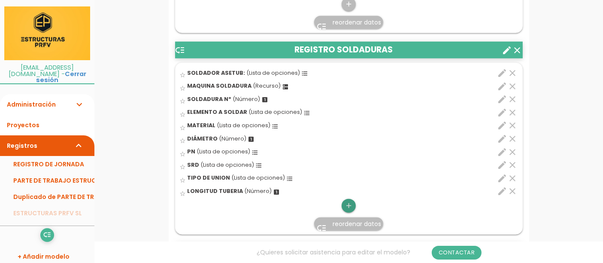
click at [347, 209] on icon "add" at bounding box center [348, 206] width 8 height 14
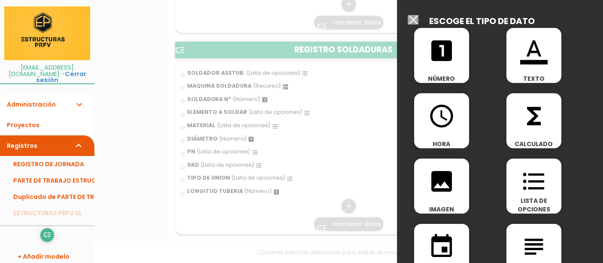
click at [447, 70] on div "looks_one NÚMERO" at bounding box center [441, 55] width 55 height 55
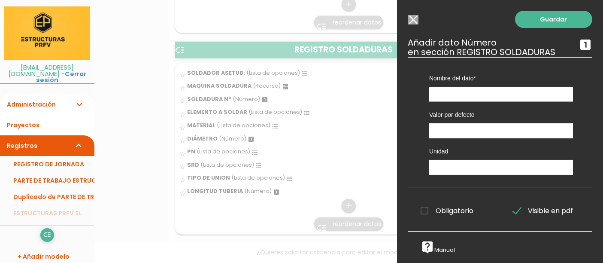
click at [456, 94] on input "text" at bounding box center [501, 94] width 144 height 15
type input "TIEMPO DE SOLDADURA"
click at [494, 167] on input "text" at bounding box center [501, 167] width 144 height 15
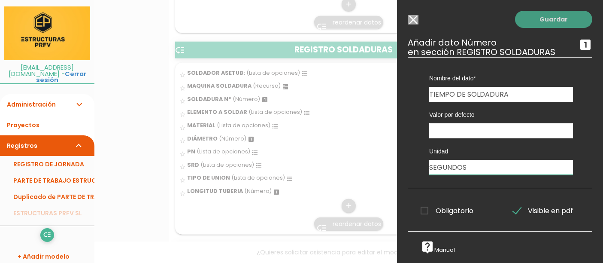
type input "SEGUNDOS"
click at [539, 22] on link "Guardar" at bounding box center [553, 19] width 77 height 17
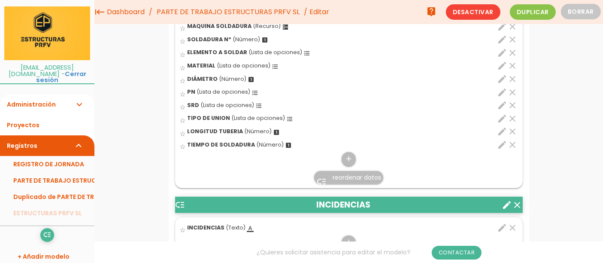
scroll to position [955, 0]
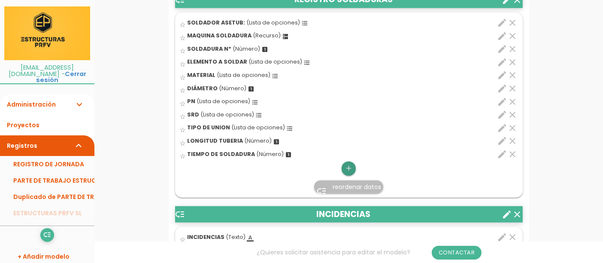
click at [350, 175] on icon "add" at bounding box center [348, 168] width 8 height 14
click at [0, 0] on div "looks_one NÚMERO" at bounding box center [0, 0] width 0 height 0
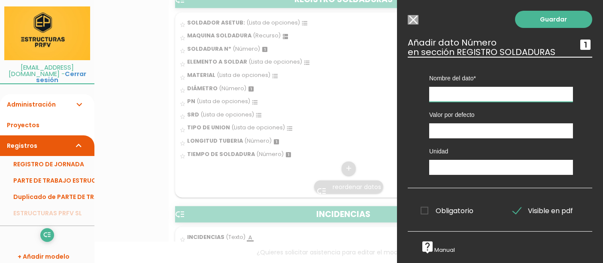
click at [447, 91] on input "text" at bounding box center [501, 94] width 144 height 15
type input "TIEMPO ENFRIAMIENTO"
click at [464, 162] on input "text" at bounding box center [501, 167] width 144 height 15
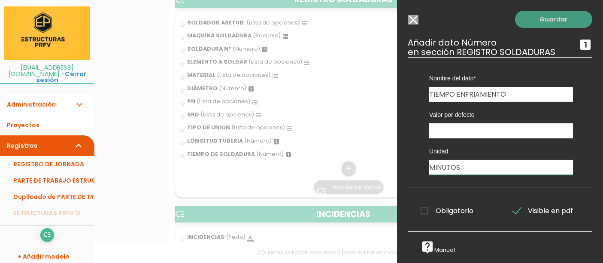
type input "MINUTOS"
click at [539, 21] on link "Guardar" at bounding box center [553, 19] width 77 height 17
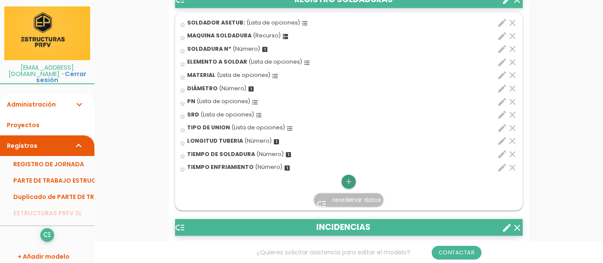
click at [353, 186] on link "add" at bounding box center [348, 182] width 14 height 14
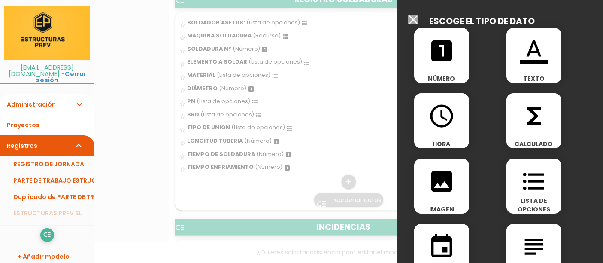
click at [522, 179] on icon "format_list_bulleted" at bounding box center [533, 180] width 27 height 27
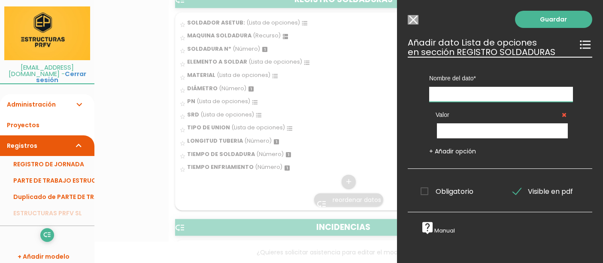
click at [462, 91] on input "text" at bounding box center [501, 94] width 144 height 15
click at [470, 94] on input "SOLDADURAOK" at bounding box center [501, 94] width 144 height 15
click at [492, 96] on input "SOLDADURA OK" at bounding box center [501, 94] width 144 height 15
type input "SOLDADURA OK?"
click at [469, 131] on input "text" at bounding box center [502, 130] width 131 height 15
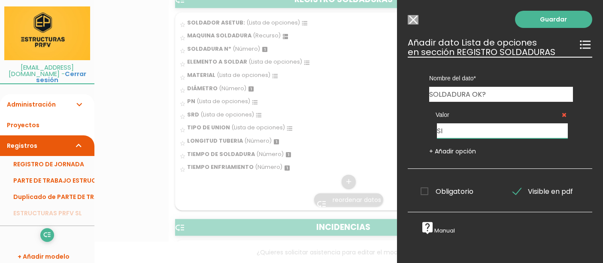
type input "SI"
click at [456, 151] on link "+ Añadir opción" at bounding box center [452, 151] width 47 height 9
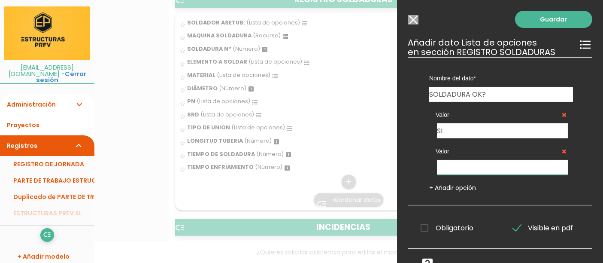
click at [452, 171] on input "text" at bounding box center [502, 167] width 131 height 15
click at [450, 168] on input "text" at bounding box center [502, 167] width 131 height 15
type input "NO"
click at [541, 19] on link "Guardar" at bounding box center [553, 19] width 77 height 17
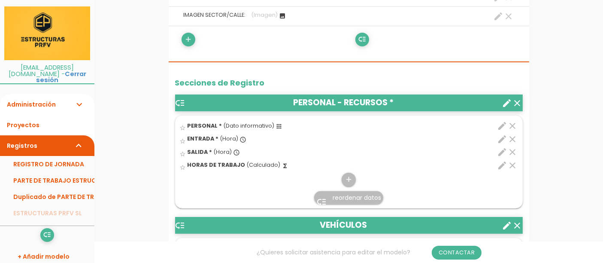
scroll to position [238, 0]
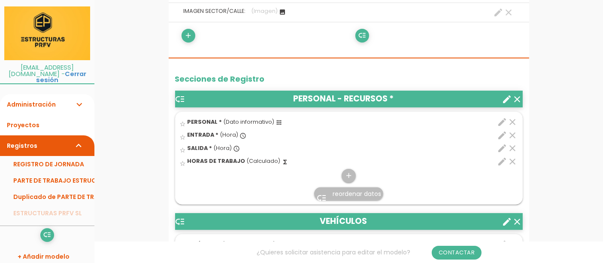
click at [503, 104] on icon "create" at bounding box center [507, 99] width 10 height 10
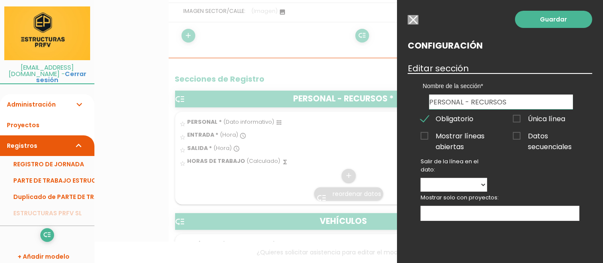
click at [412, 19] on input "button" at bounding box center [413, 19] width 11 height 9
click at [506, 39] on div "low_priority" at bounding box center [436, 36] width 174 height 14
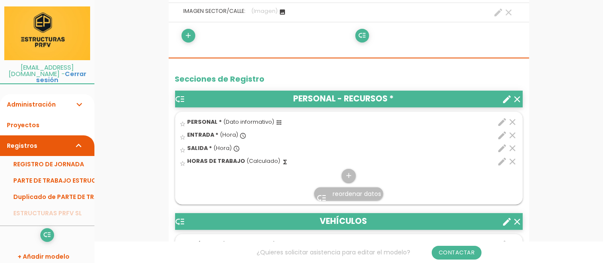
scroll to position [429, 0]
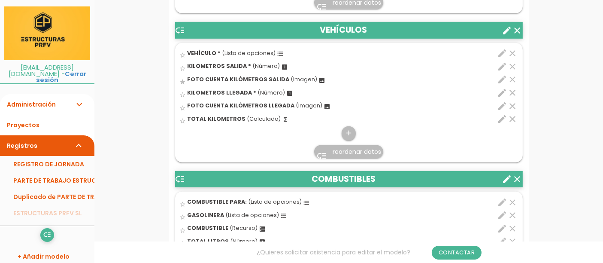
click at [501, 58] on icon "edit" at bounding box center [502, 53] width 10 height 10
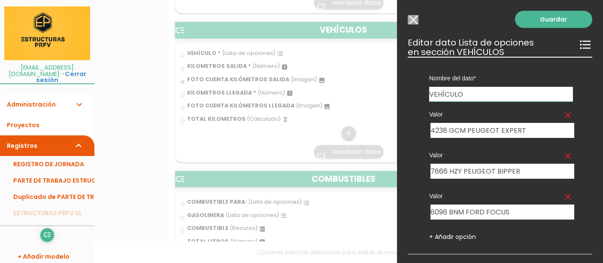
scroll to position [66, 0]
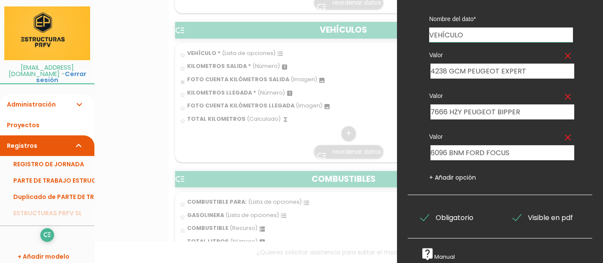
click at [378, 81] on div at bounding box center [301, 98] width 603 height 328
click at [371, 85] on div at bounding box center [301, 98] width 603 height 328
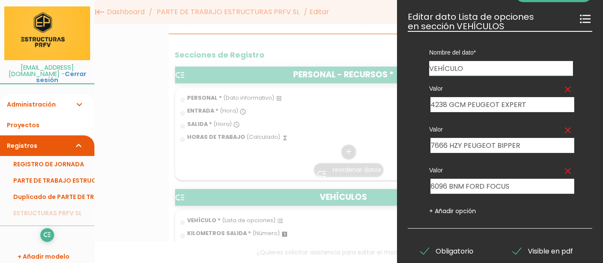
scroll to position [0, 0]
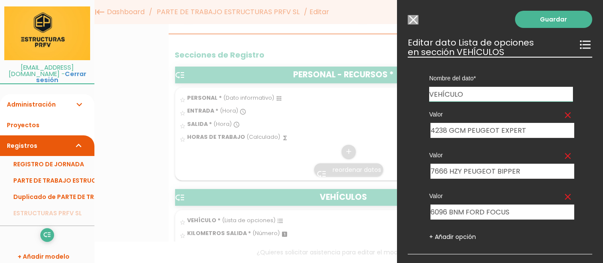
click at [413, 20] on input "Seleccionar todos los usuarios" at bounding box center [413, 19] width 11 height 9
click at [500, 96] on li "star_border PERSONAL * (Dato informativo) apps clear edit PERSONAL readable 159…" at bounding box center [348, 92] width 347 height 9
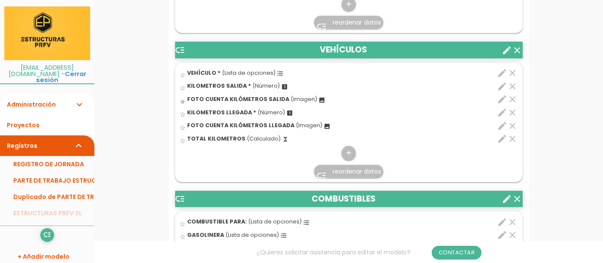
scroll to position [429, 0]
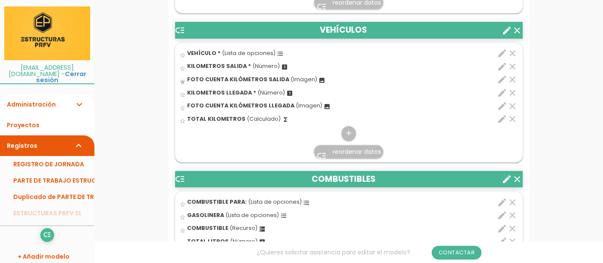
click at [499, 72] on icon "edit" at bounding box center [502, 66] width 10 height 10
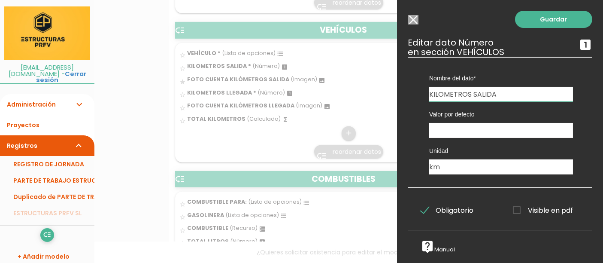
click at [412, 22] on input "Seleccionar todos los usuarios" at bounding box center [413, 19] width 11 height 9
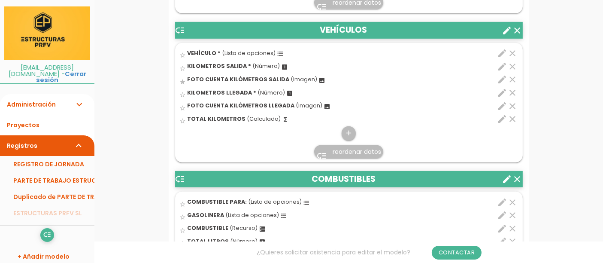
click at [501, 85] on icon "edit" at bounding box center [502, 79] width 10 height 10
click at [0, 0] on input "FOTO CUENTA KILÓMETROS SALIDA" at bounding box center [0, 0] width 0 height 0
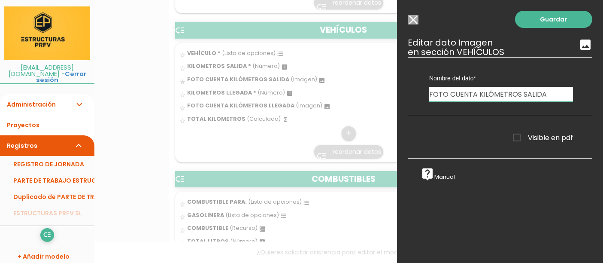
click at [415, 21] on input "Seleccionar todos los usuarios" at bounding box center [413, 19] width 11 height 9
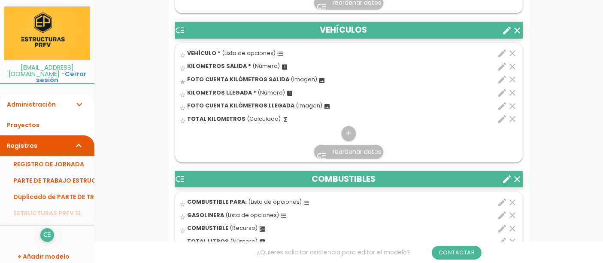
click at [499, 98] on icon "edit" at bounding box center [502, 93] width 10 height 10
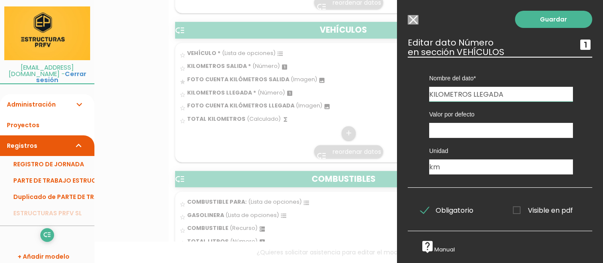
click at [415, 20] on input "Seleccionar todos los usuarios" at bounding box center [413, 19] width 11 height 9
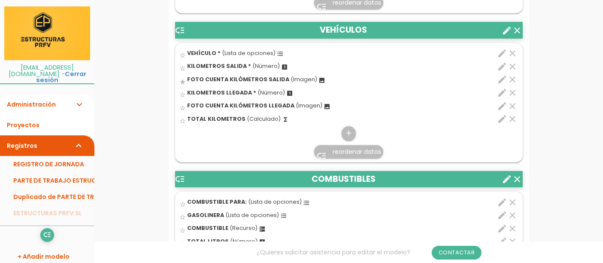
click at [499, 111] on icon "edit" at bounding box center [502, 106] width 10 height 10
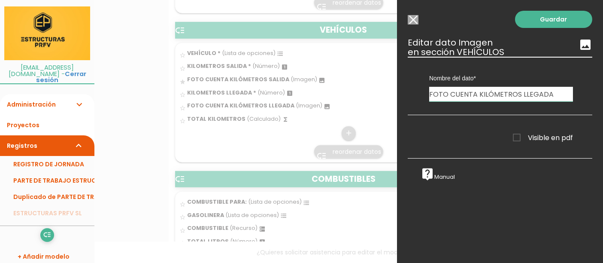
click at [411, 18] on input "Seleccionar todos los usuarios" at bounding box center [413, 19] width 11 height 9
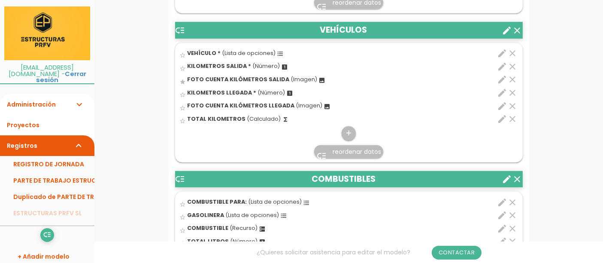
click at [500, 124] on icon "edit" at bounding box center [502, 119] width 10 height 10
select select "1"
select select "590_pos4"
select select "-"
select select "590_pos2"
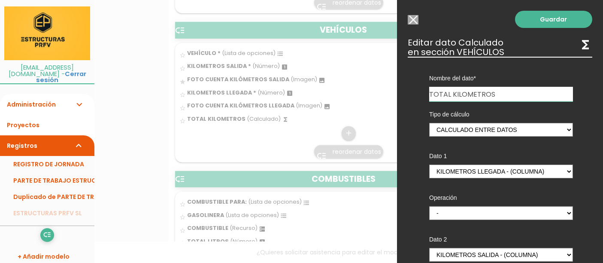
click at [411, 19] on input "Seleccionar todos los usuarios" at bounding box center [413, 19] width 11 height 9
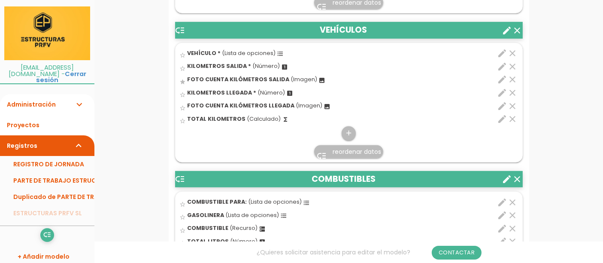
click at [500, 111] on icon "edit" at bounding box center [502, 106] width 10 height 10
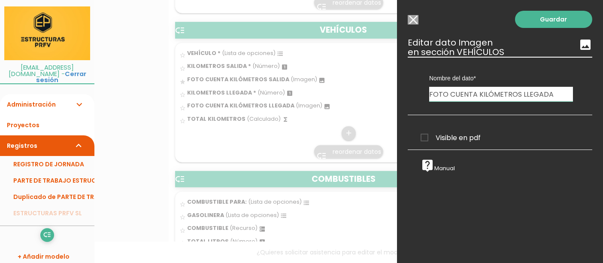
scroll to position [524, 0]
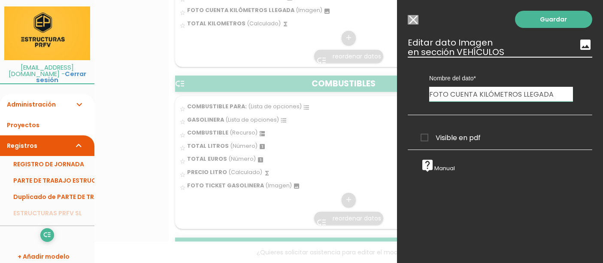
click at [414, 17] on input "Seleccionar todos los usuarios" at bounding box center [413, 19] width 11 height 9
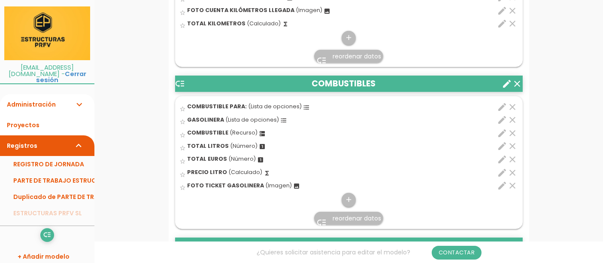
click at [502, 125] on icon "edit" at bounding box center [502, 120] width 10 height 10
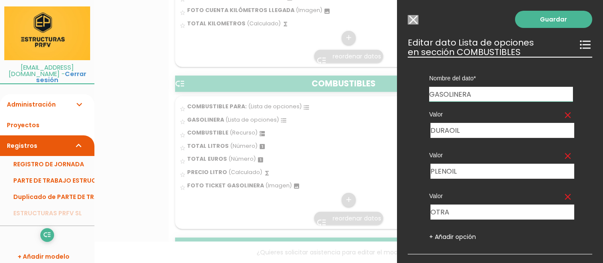
scroll to position [57, 0]
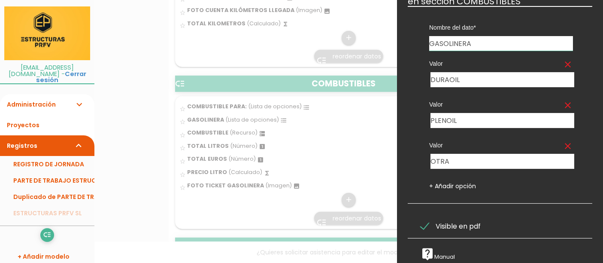
click at [425, 221] on span "Visible en pdf" at bounding box center [450, 226] width 60 height 11
click at [0, 0] on input "Visible en pdf" at bounding box center [0, 0] width 0 height 0
click at [544, 23] on label "Nombre del dato" at bounding box center [501, 27] width 144 height 9
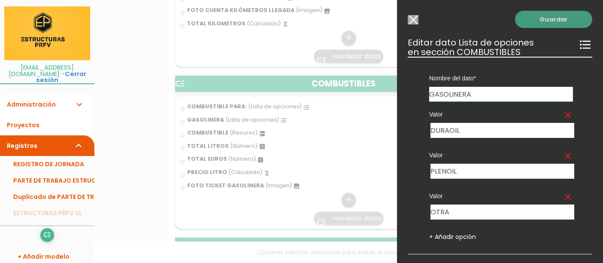
click at [531, 22] on link "Guardar" at bounding box center [553, 19] width 77 height 17
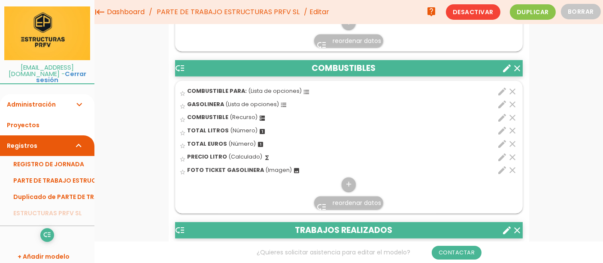
click icon "edit"
select select "199"
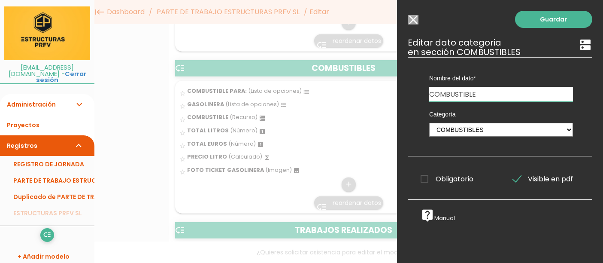
click span "Visible en pdf"
click input "Visible en pdf"
click link "Guardar"
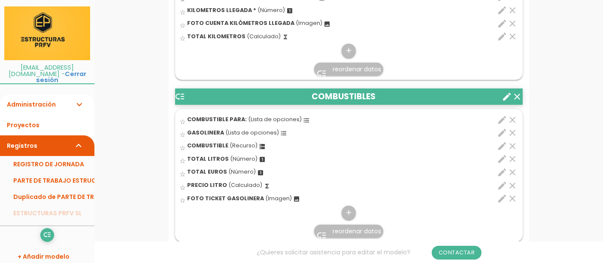
scroll to position [518, 0]
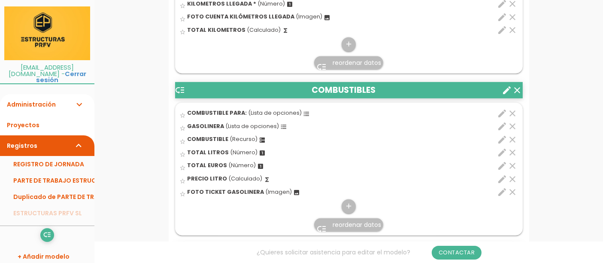
click at [502, 157] on icon "edit" at bounding box center [502, 152] width 10 height 10
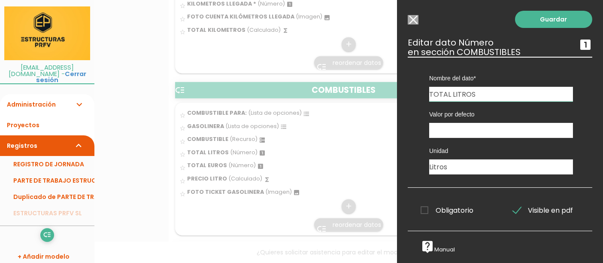
click at [514, 212] on span "Visible en pdf" at bounding box center [543, 210] width 60 height 11
click at [0, 0] on input "Visible en pdf" at bounding box center [0, 0] width 0 height 0
click at [523, 19] on link "Guardar" at bounding box center [553, 19] width 77 height 17
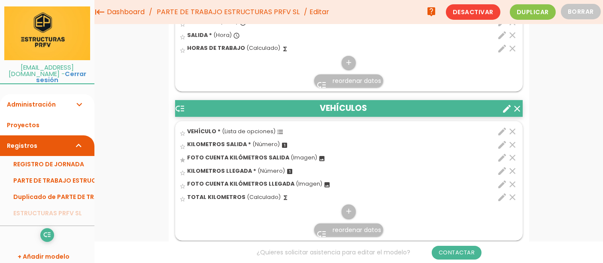
scroll to position [518, 0]
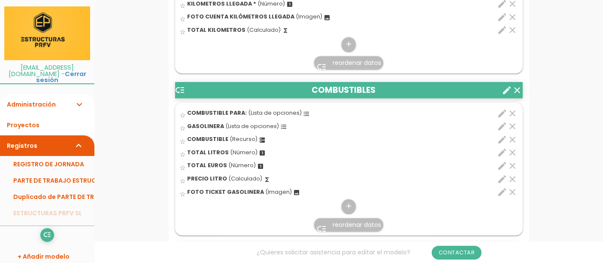
click at [502, 145] on icon "edit" at bounding box center [502, 139] width 10 height 10
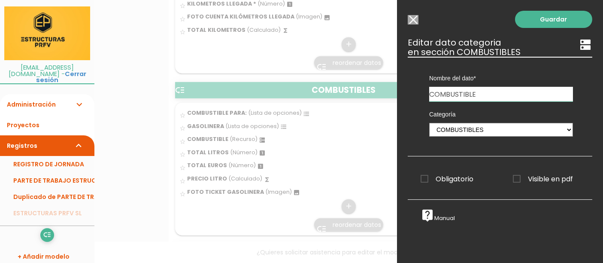
click at [413, 21] on input "Seleccionar todos los usuarios" at bounding box center [413, 19] width 11 height 9
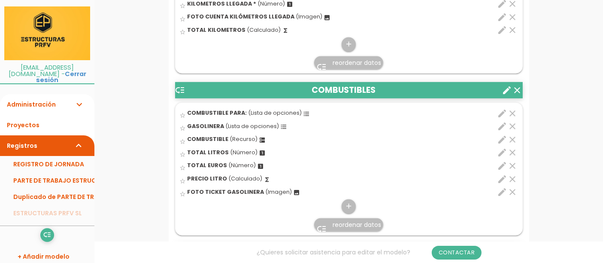
click at [502, 171] on icon "edit" at bounding box center [502, 165] width 10 height 10
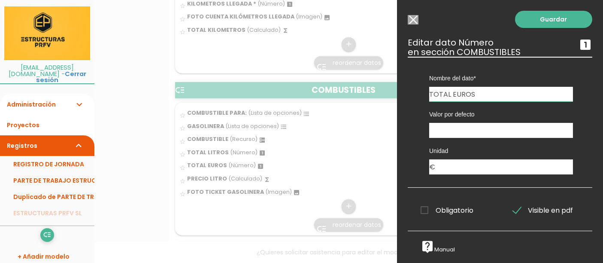
click at [515, 211] on span "Visible en pdf" at bounding box center [543, 210] width 60 height 11
click at [0, 0] on input "Visible en pdf" at bounding box center [0, 0] width 0 height 0
click at [516, 19] on link "Guardar" at bounding box center [553, 19] width 77 height 17
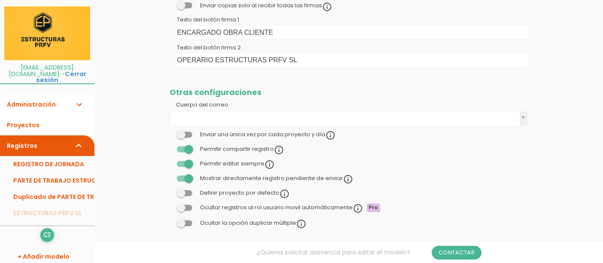
scroll to position [581, 0]
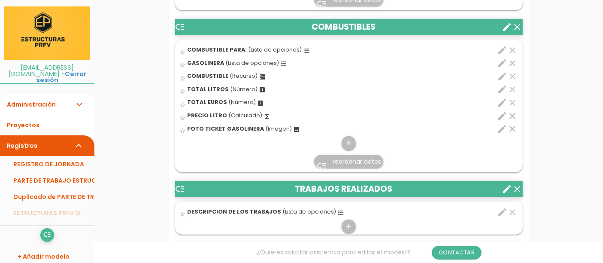
click at [503, 122] on ul "star_border COMBUSTIBLE PARA: (Lista de opciones) format_list_bulleted clear ed…" at bounding box center [348, 105] width 347 height 133
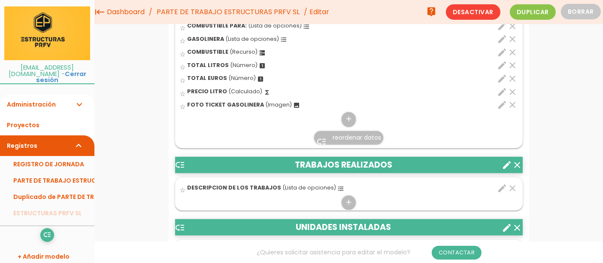
click at [502, 97] on icon "edit" at bounding box center [502, 92] width 10 height 10
select select "1"
select select "711_pos5"
select select "/"
select select "711_pos4"
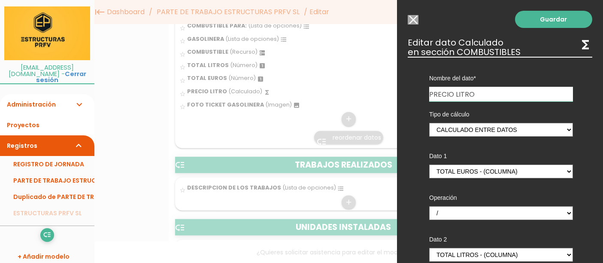
scroll to position [178, 0]
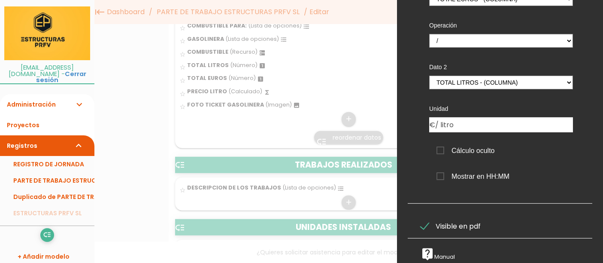
click at [425, 221] on span "Visible en pdf" at bounding box center [450, 226] width 60 height 11
click at [0, 0] on input "Visible en pdf" at bounding box center [0, 0] width 0 height 0
click at [540, 21] on label "Operación" at bounding box center [501, 25] width 144 height 9
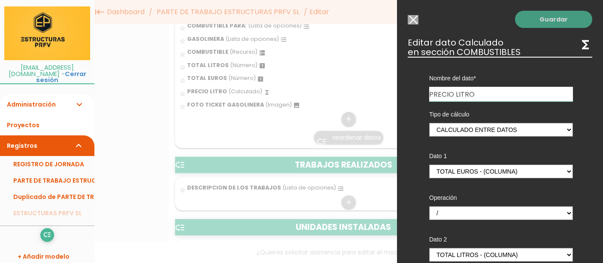
click at [544, 20] on link "Guardar" at bounding box center [553, 19] width 77 height 17
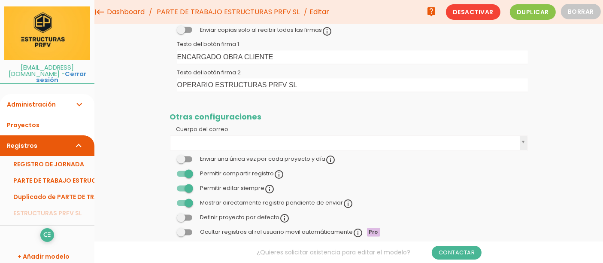
scroll to position [580, 0]
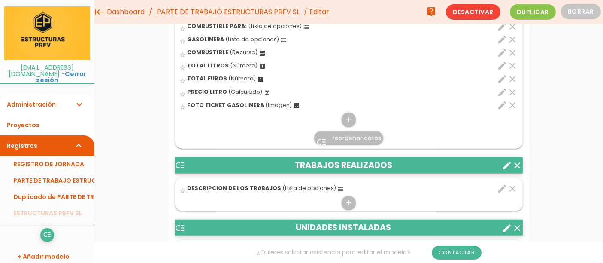
click at [502, 110] on icon "edit" at bounding box center [502, 105] width 10 height 10
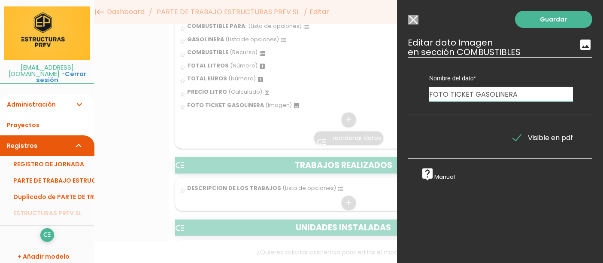
click at [513, 136] on span "Visible en pdf" at bounding box center [543, 137] width 60 height 11
click at [0, 0] on input "Visible en pdf" at bounding box center [0, 0] width 0 height 0
click at [526, 21] on link "Guardar" at bounding box center [553, 19] width 77 height 17
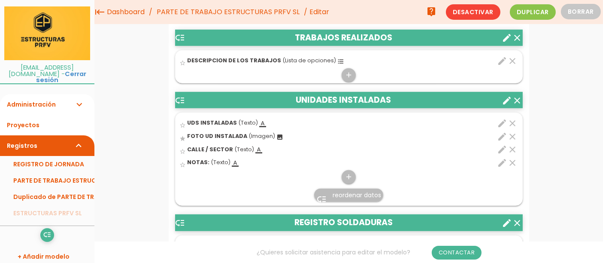
scroll to position [654, 0]
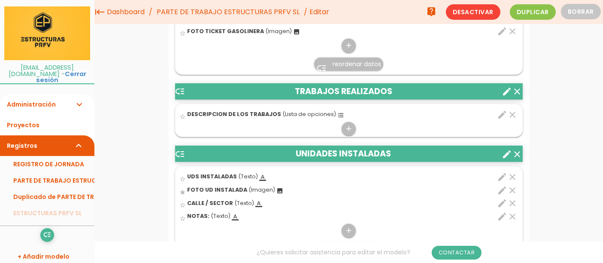
click at [502, 120] on icon "edit" at bounding box center [502, 114] width 10 height 10
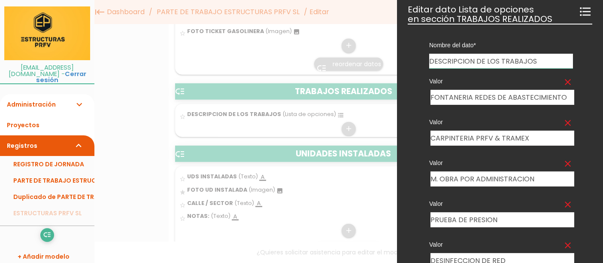
scroll to position [0, 0]
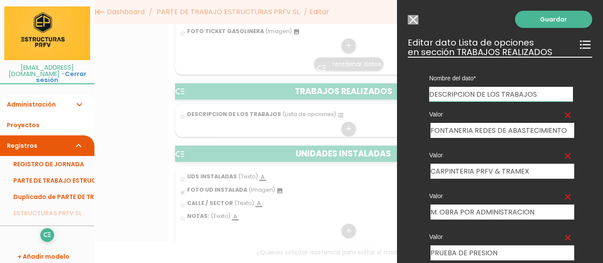
click at [417, 20] on input "Seleccionar todos los usuarios" at bounding box center [413, 19] width 11 height 9
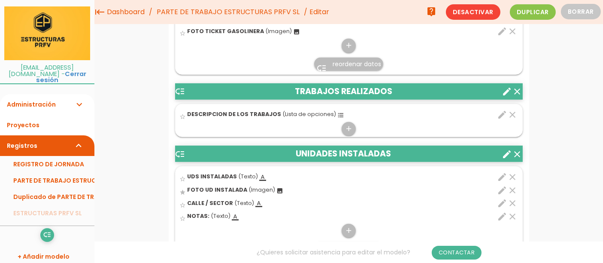
click at [501, 85] on div "low_priority PERSONAL - RECURSOS * clear create star_border" at bounding box center [348, 106] width 347 height 912
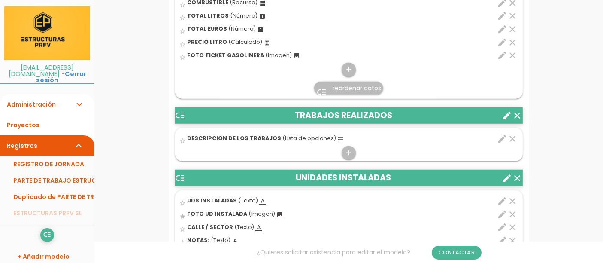
scroll to position [750, 0]
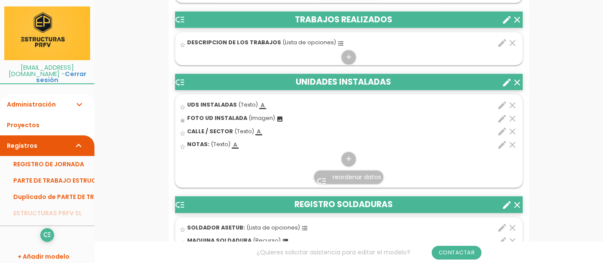
click at [500, 110] on icon "edit" at bounding box center [502, 105] width 10 height 10
click at [411, 22] on input "Seleccionar todos los usuarios" at bounding box center [413, 19] width 11 height 9
click at [502, 123] on icon "edit" at bounding box center [502, 118] width 10 height 10
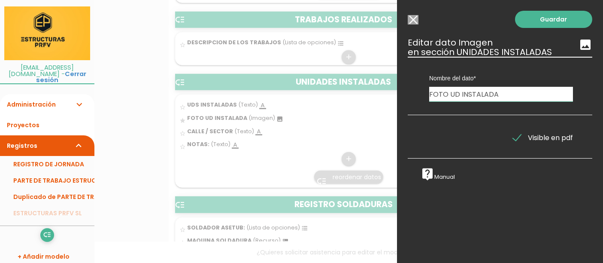
click at [412, 19] on input "Seleccionar todos los usuarios" at bounding box center [413, 19] width 11 height 9
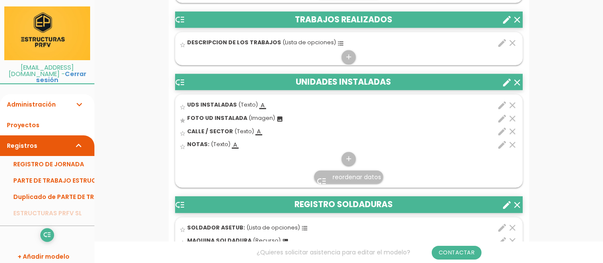
click at [500, 136] on icon "edit" at bounding box center [502, 131] width 10 height 10
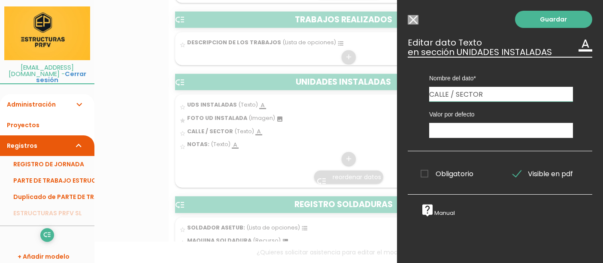
click at [414, 19] on input "Seleccionar todos los usuarios" at bounding box center [413, 19] width 11 height 9
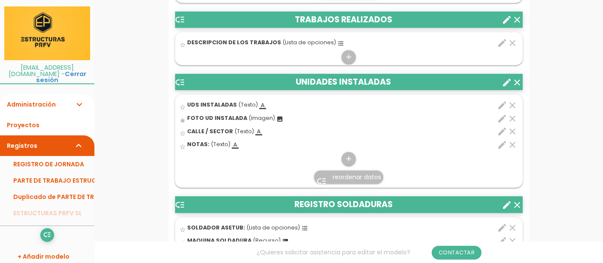
click at [502, 150] on icon "edit" at bounding box center [502, 144] width 10 height 10
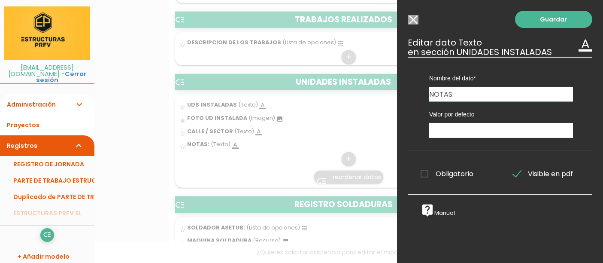
click at [415, 21] on input "Seleccionar todos los usuarios" at bounding box center [413, 19] width 11 height 9
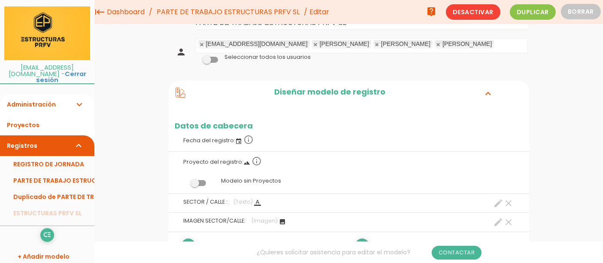
scroll to position [0, 0]
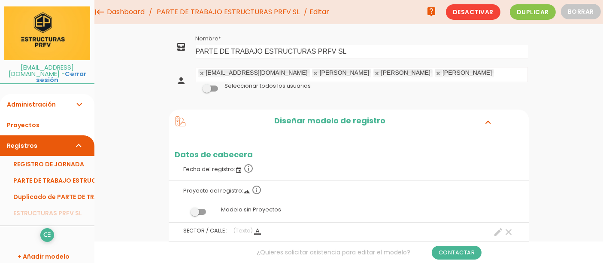
click at [58, 98] on link "Administración expand_more" at bounding box center [47, 104] width 94 height 21
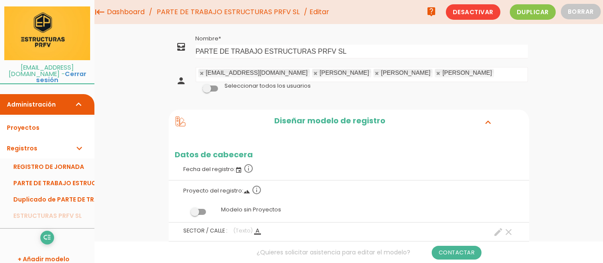
click at [58, 98] on link "Administración expand_more" at bounding box center [47, 104] width 94 height 21
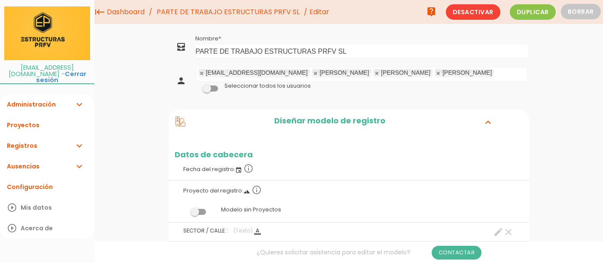
click at [58, 98] on link "Administración expand_more" at bounding box center [47, 104] width 94 height 21
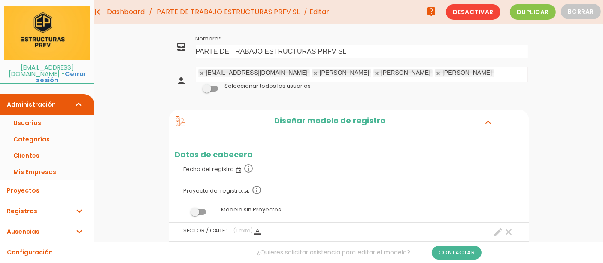
click at [75, 100] on icon "expand_more" at bounding box center [79, 104] width 10 height 21
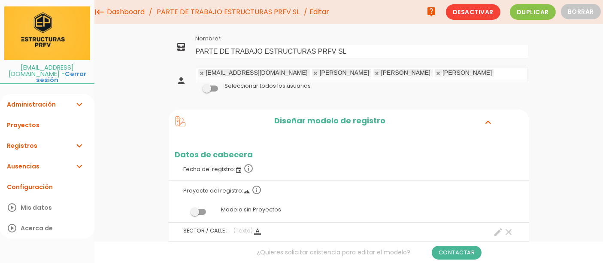
click at [38, 139] on link "Registros expand_more" at bounding box center [47, 145] width 94 height 21
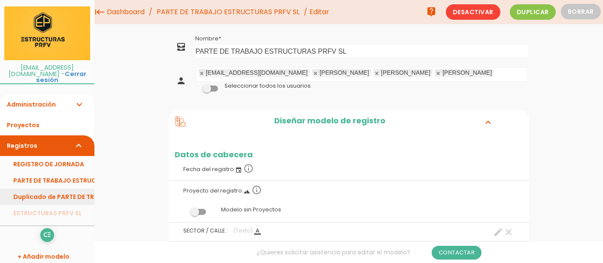
click at [44, 190] on link "Duplicado de PARTE DE TRABAJO ESTRUCTURAS PRFV SL" at bounding box center [47, 196] width 94 height 16
click at [67, 191] on link "Duplicado de PARTE DE TRABAJO ESTRUCTURAS PRFV SL" at bounding box center [47, 196] width 94 height 16
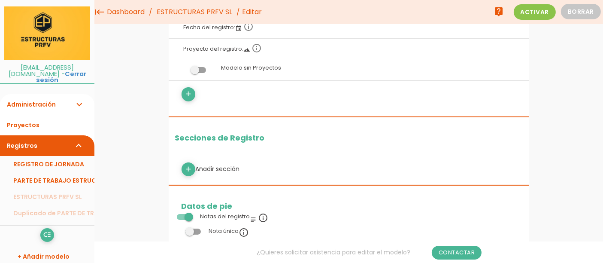
scroll to position [117, 0]
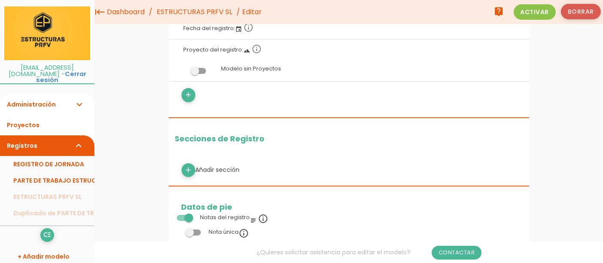
click at [570, 15] on button "Borrar" at bounding box center [581, 11] width 40 height 15
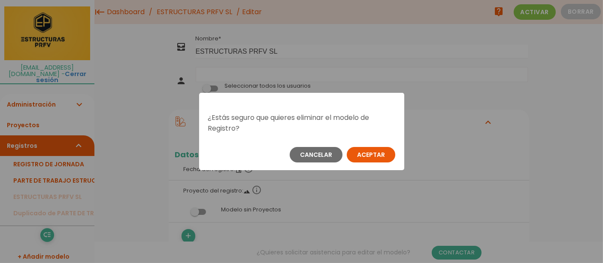
click at [363, 156] on button "Aceptar" at bounding box center [371, 154] width 48 height 15
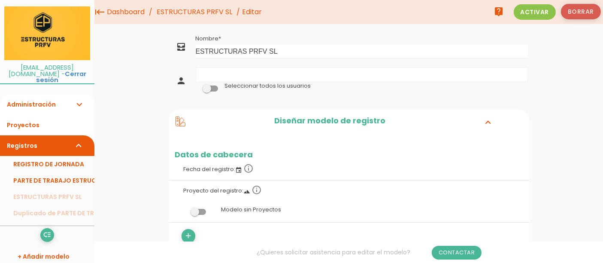
click at [576, 14] on button "Borrar" at bounding box center [581, 11] width 40 height 15
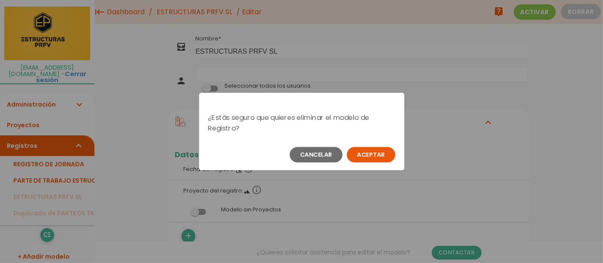
click at [384, 159] on button "Aceptar" at bounding box center [371, 154] width 48 height 15
